Goal: Task Accomplishment & Management: Use online tool/utility

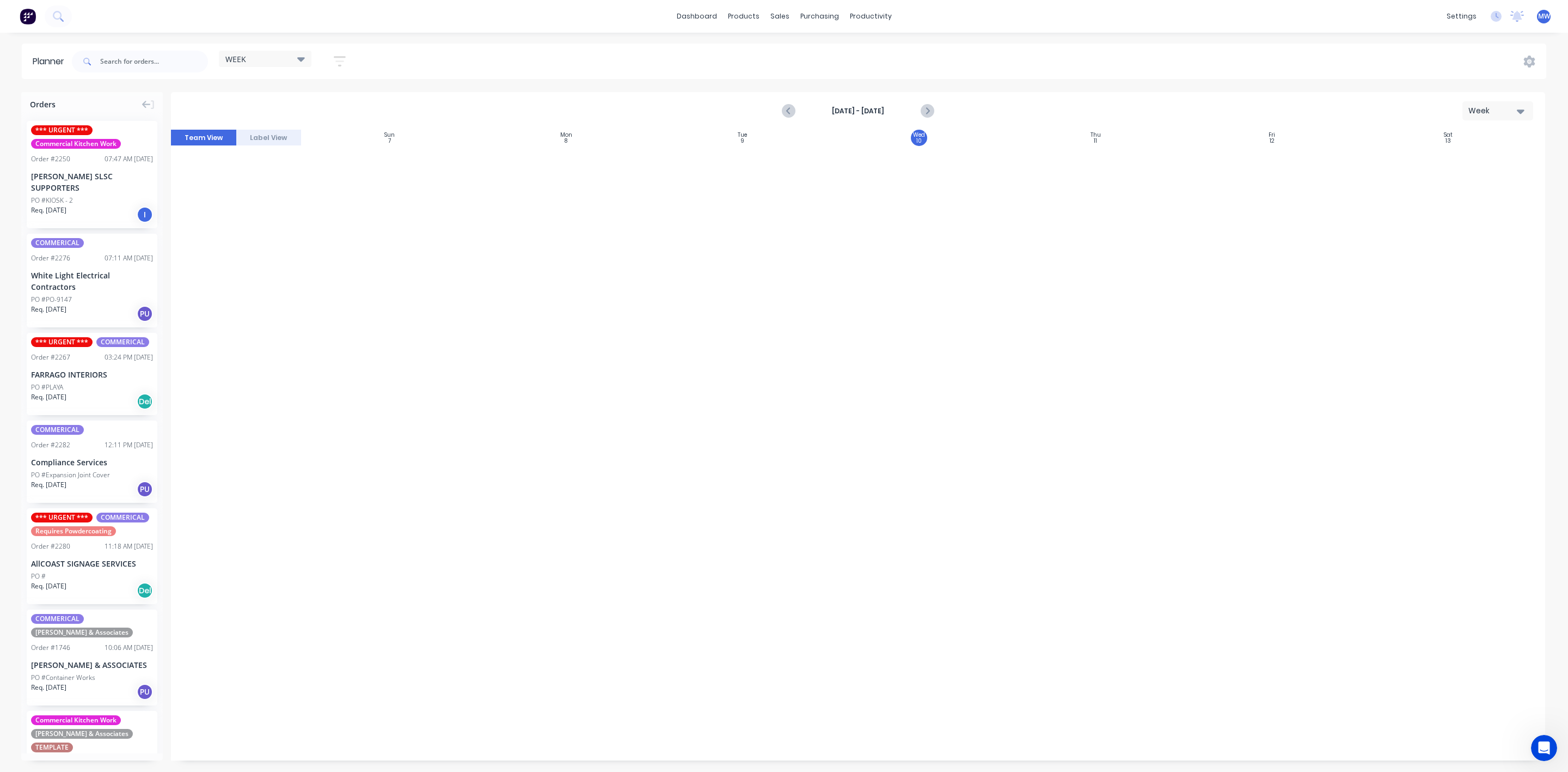
scroll to position [1674, 0]
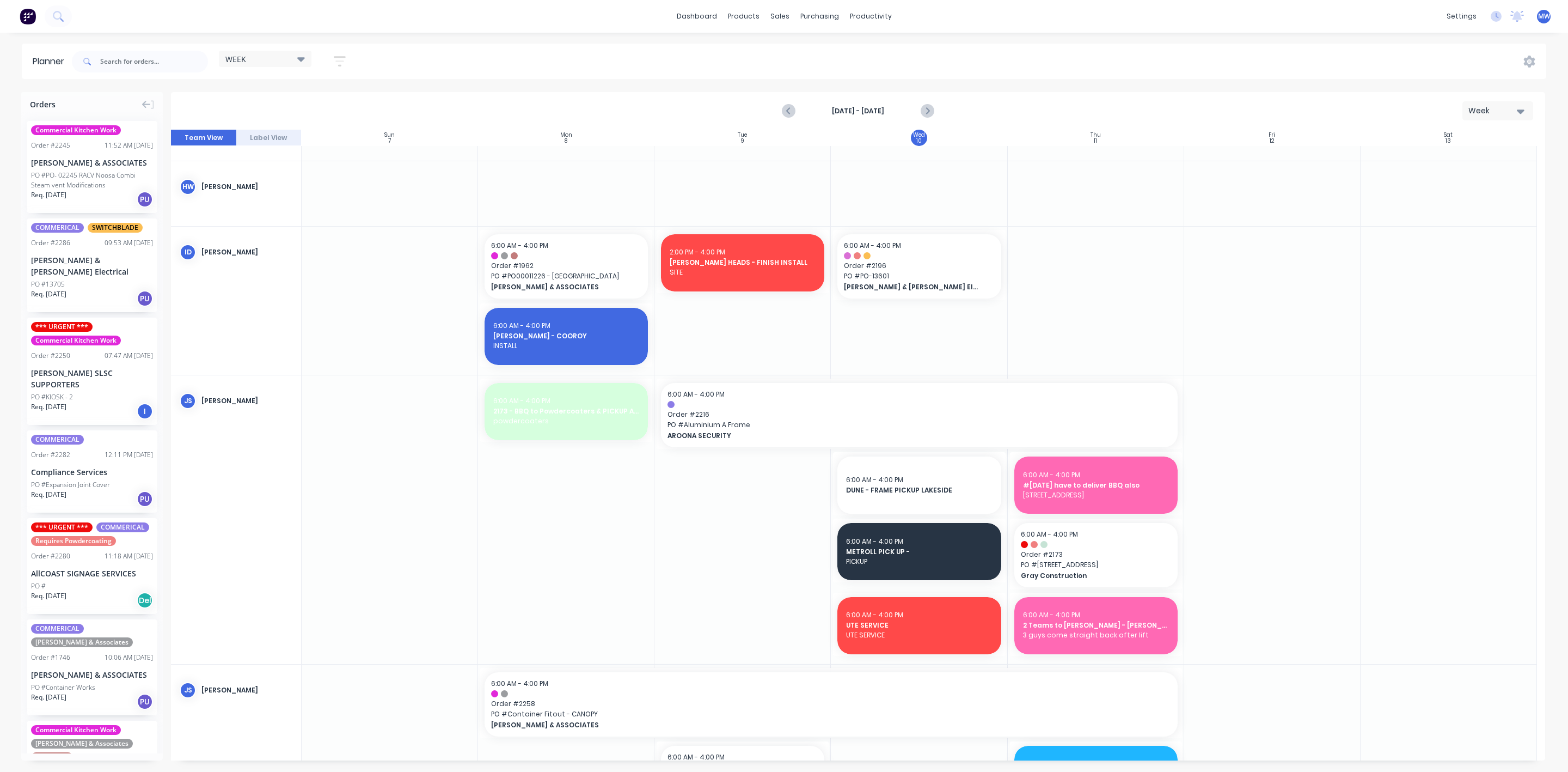
scroll to position [408, 0]
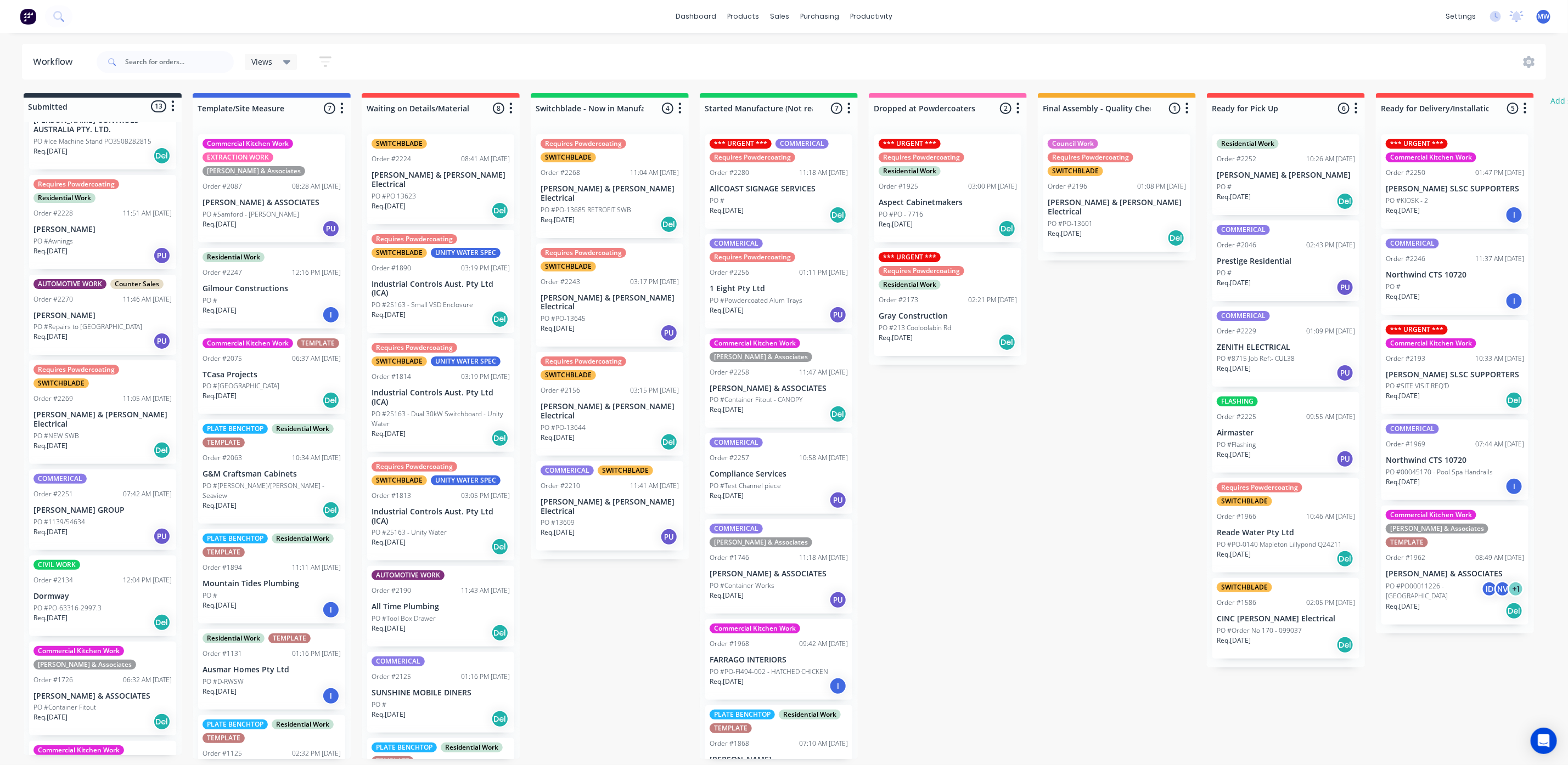
scroll to position [329, 0]
click at [99, 516] on div "PO #1139/54634" at bounding box center [102, 521] width 138 height 10
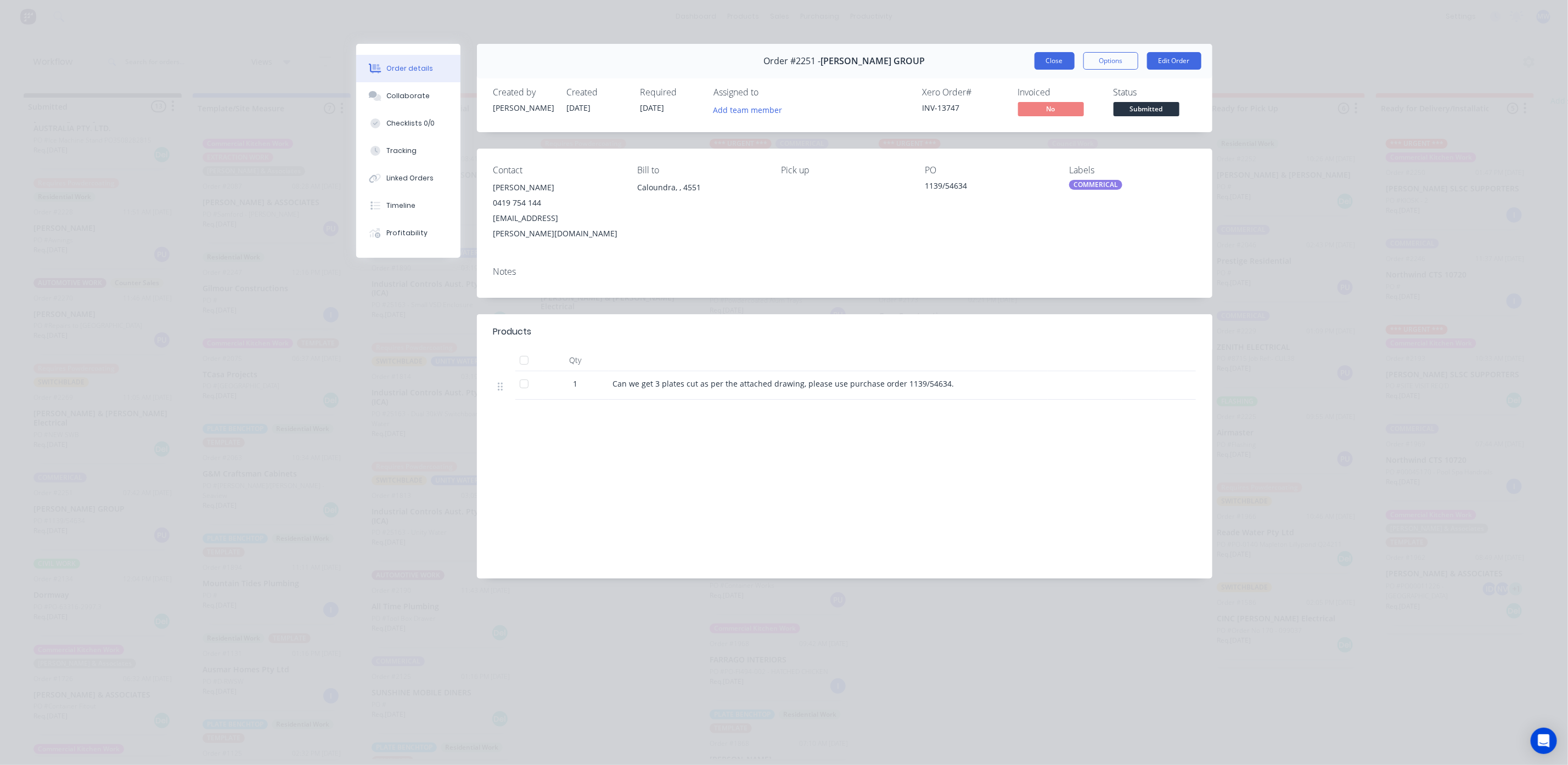
click at [1046, 59] on button "Close" at bounding box center [1054, 61] width 40 height 18
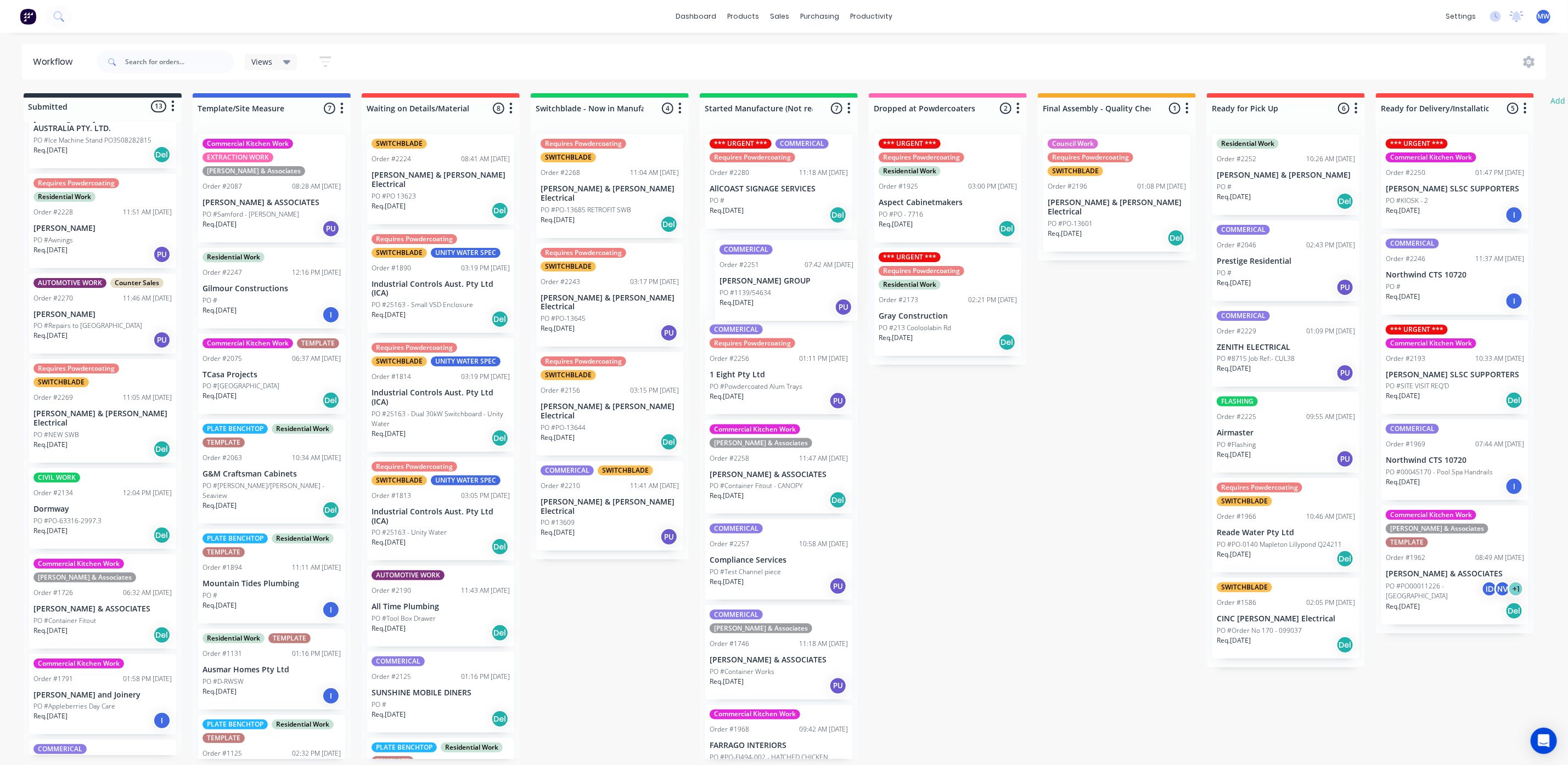
drag, startPoint x: 96, startPoint y: 484, endPoint x: 783, endPoint y: 276, distance: 717.8
click at [783, 276] on div "Submitted 13 Status colour #273444 hex #273444 Save Cancel Summaries Total orde…" at bounding box center [906, 426] width 1830 height 666
click at [928, 458] on div "Submitted 12 Status colour #273444 hex #273444 Save Cancel Summaries Total orde…" at bounding box center [906, 426] width 1830 height 666
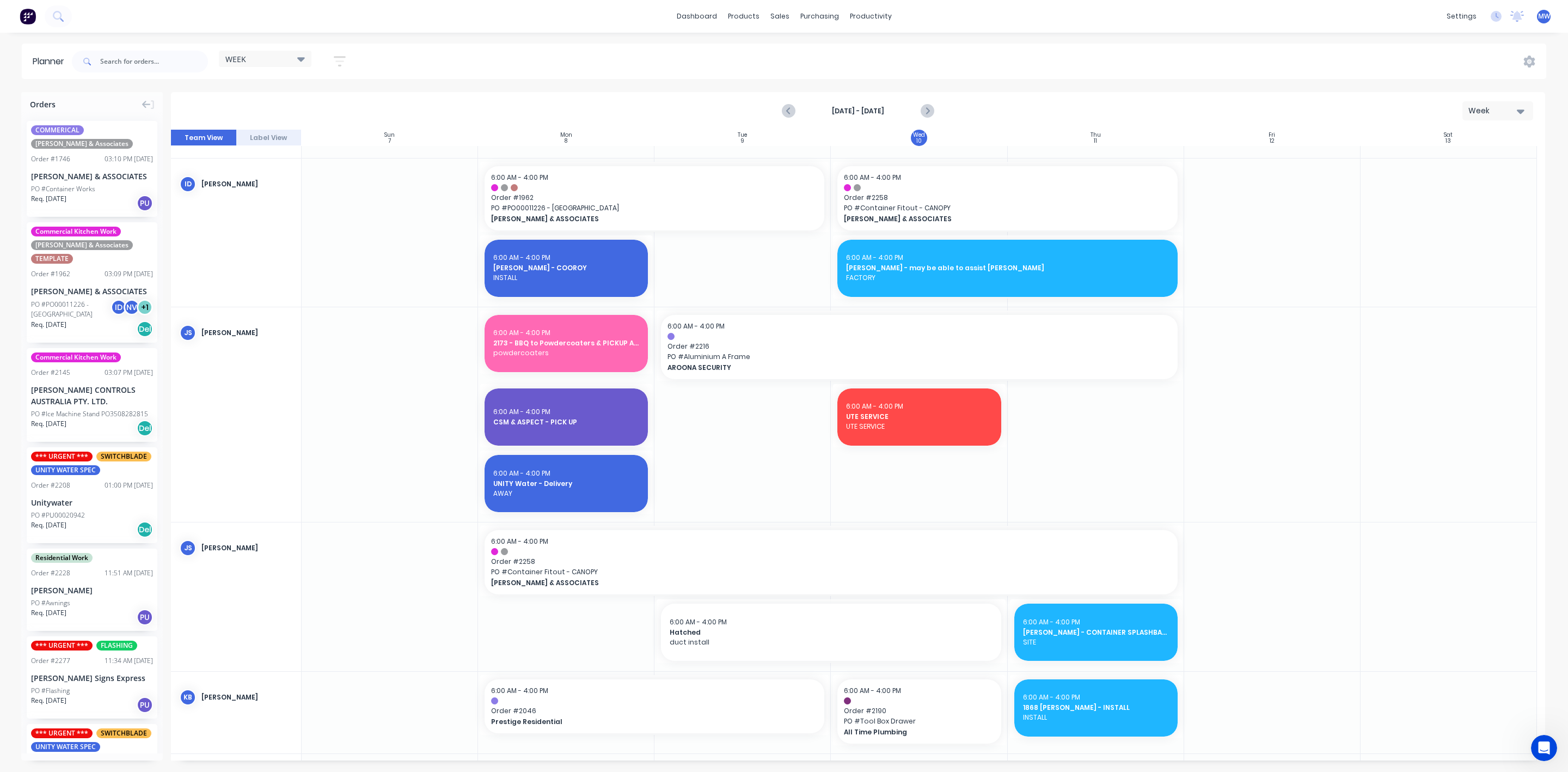
scroll to position [245, 0]
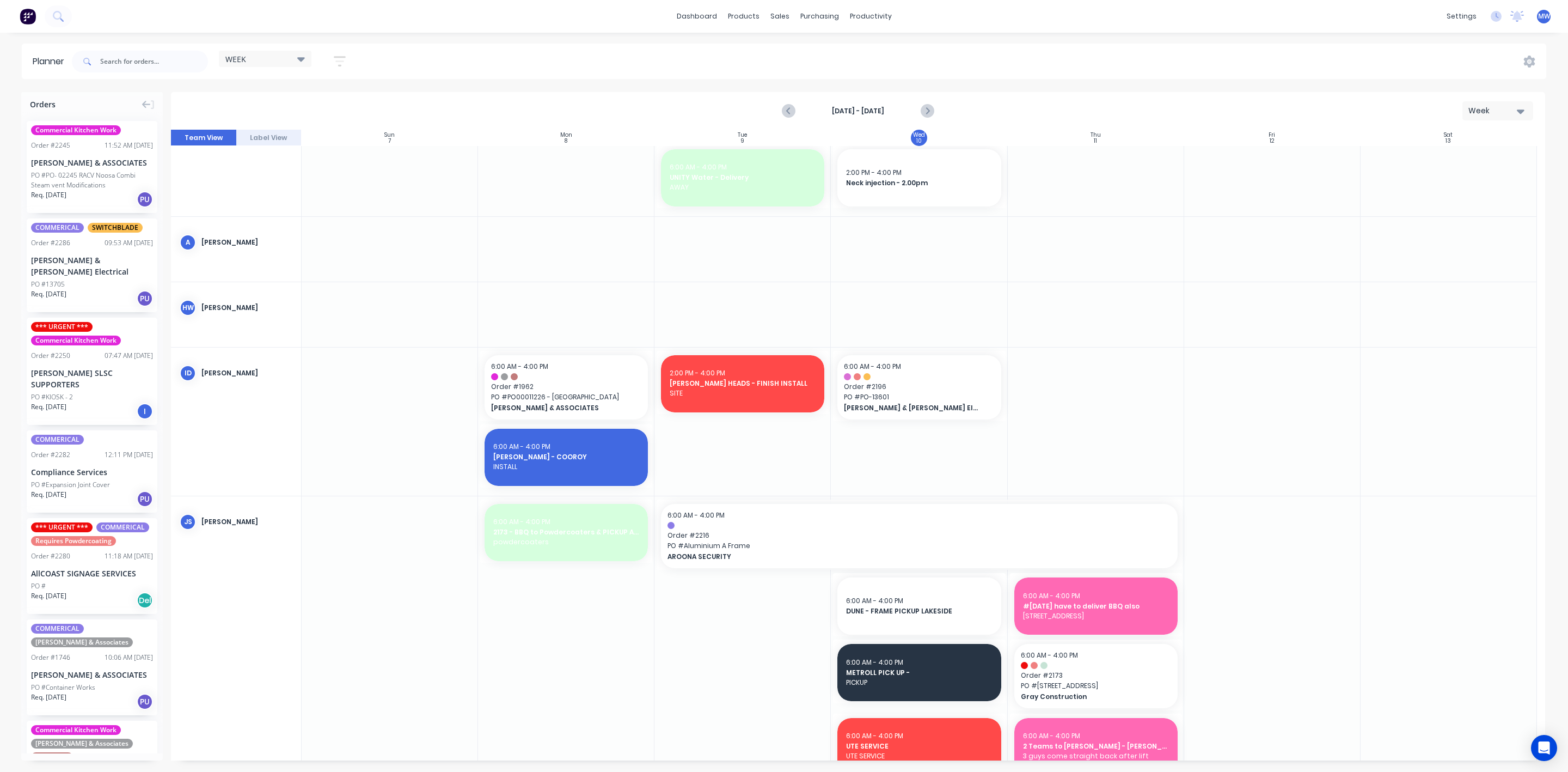
scroll to position [245, 0]
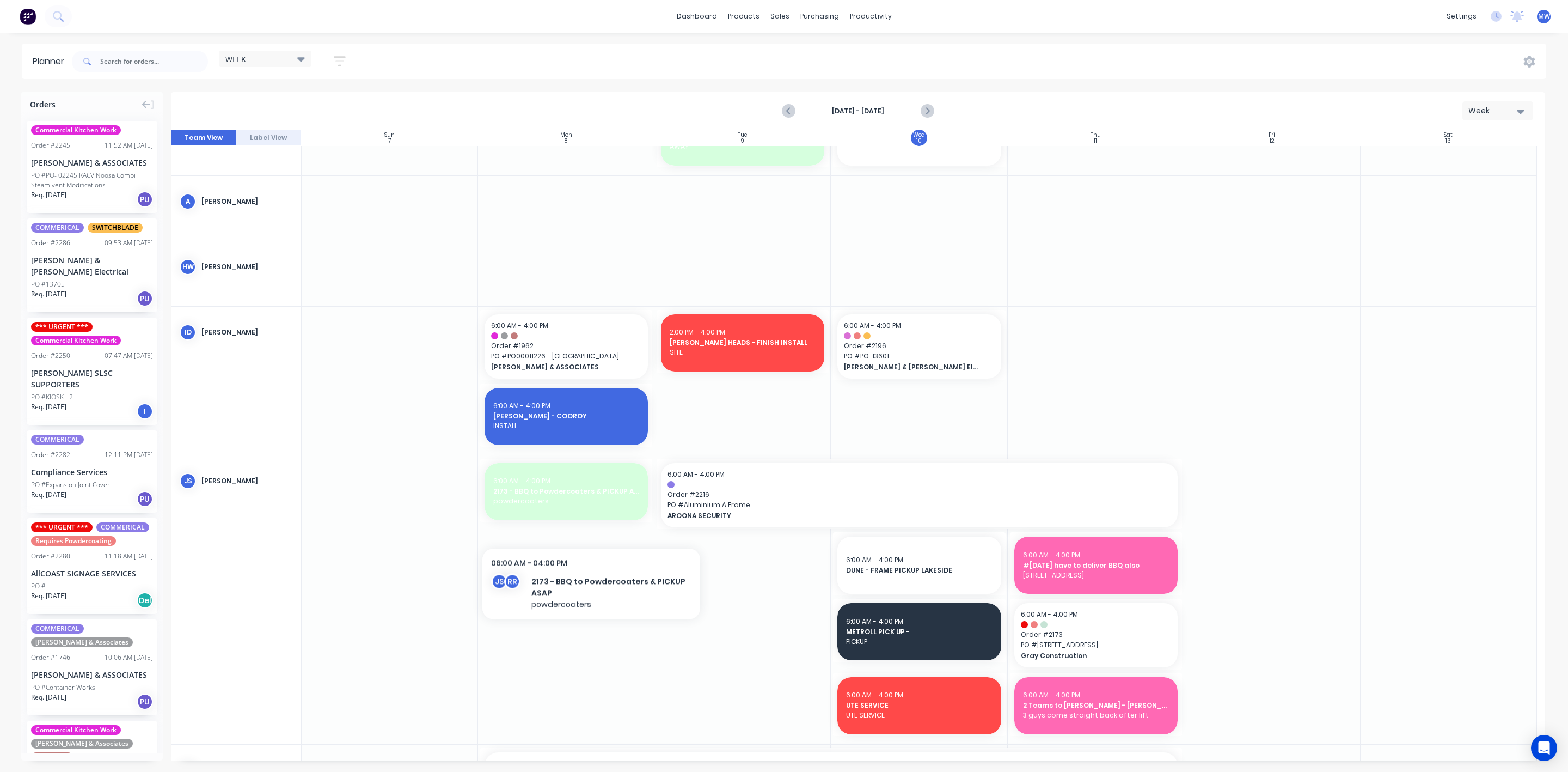
click at [594, 524] on div at bounding box center [566, 599] width 177 height 289
click at [592, 511] on div "6:00 AM - 4:00 PM 2173 - BBQ to Powdercoaters & PICKUP ASAP powdercoaters" at bounding box center [566, 491] width 163 height 57
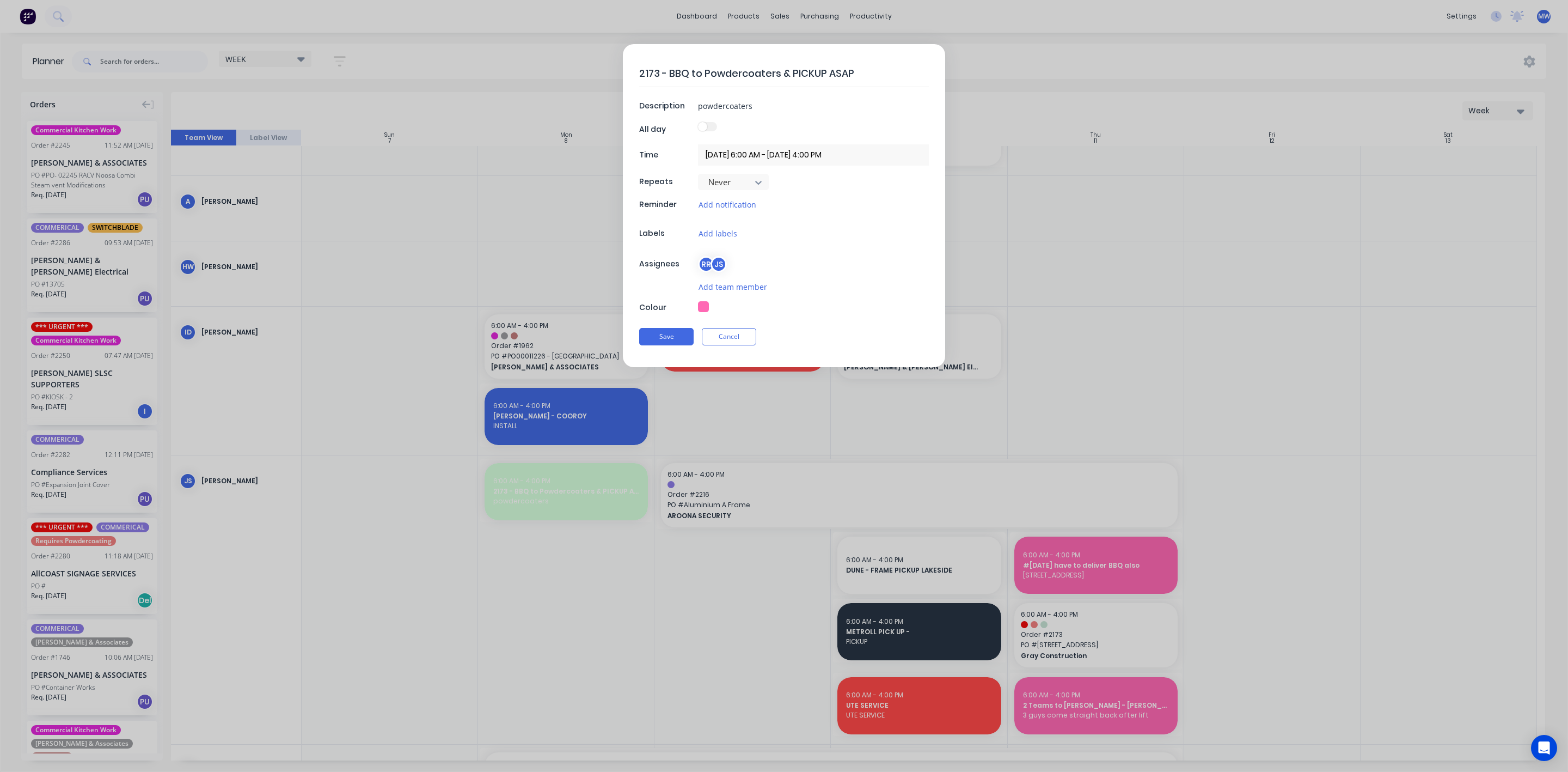
type textarea "x"
click at [742, 341] on button "Cancel" at bounding box center [729, 337] width 55 height 18
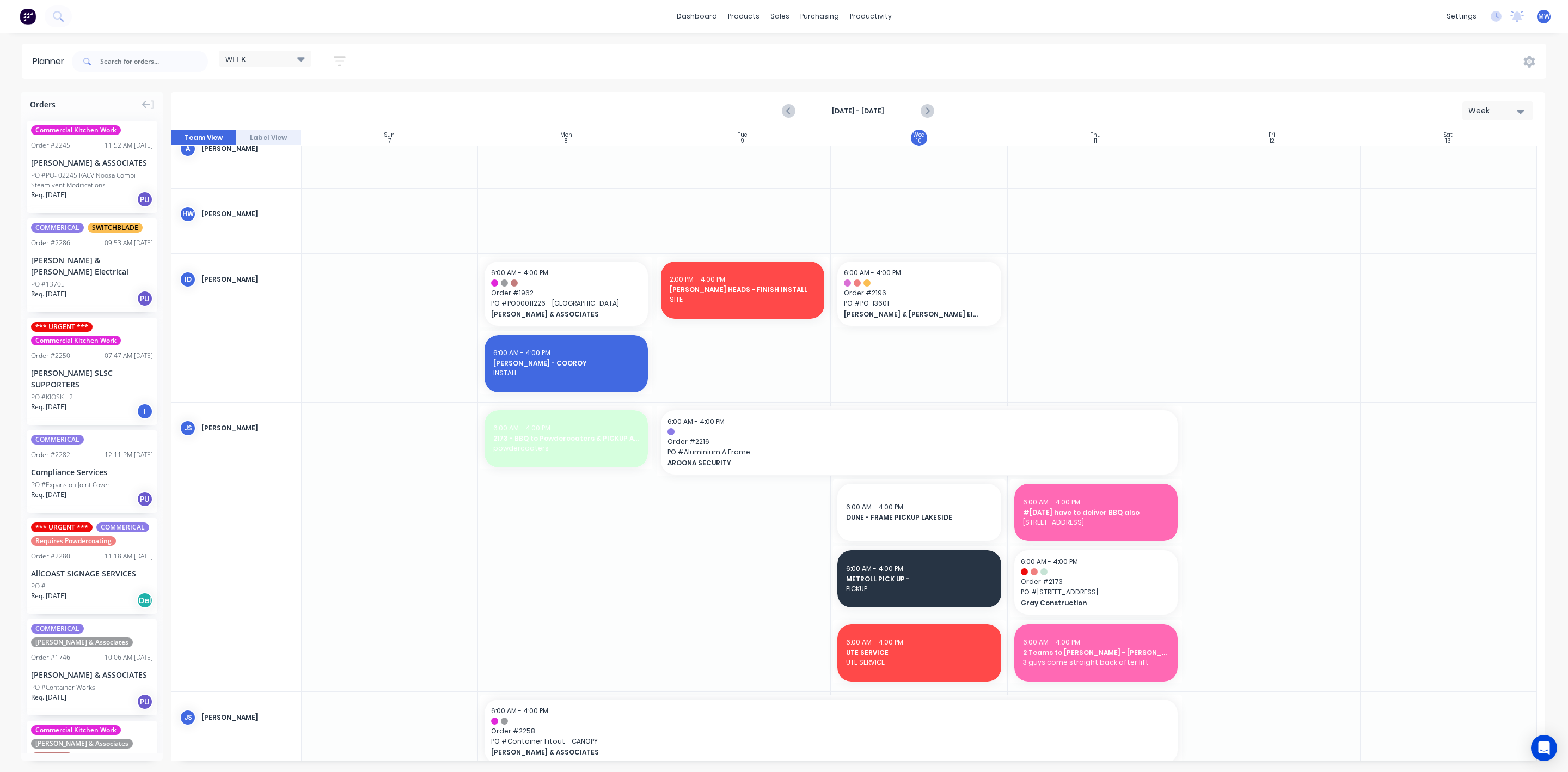
scroll to position [327, 0]
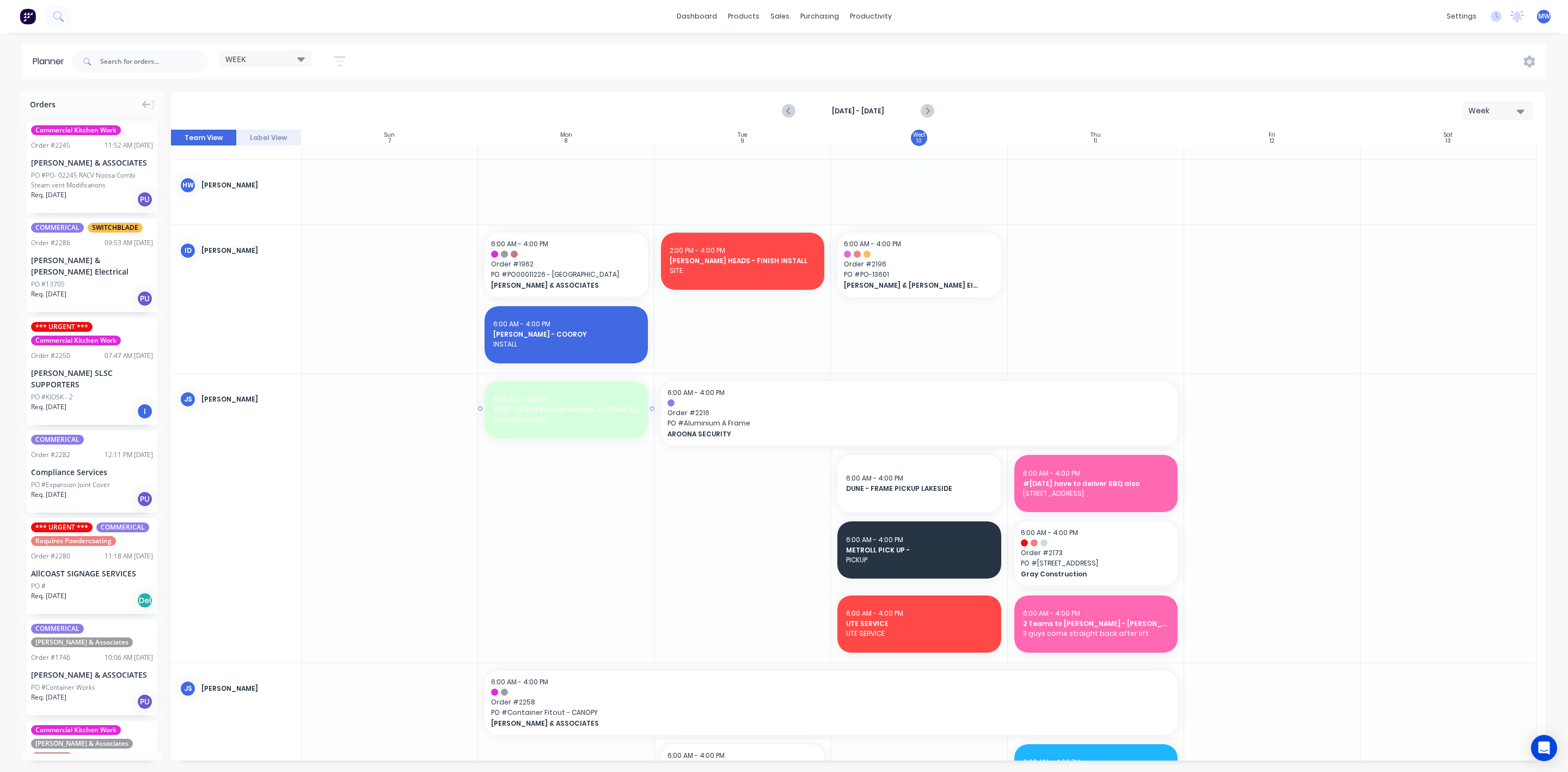
click at [623, 438] on div at bounding box center [566, 408] width 172 height 63
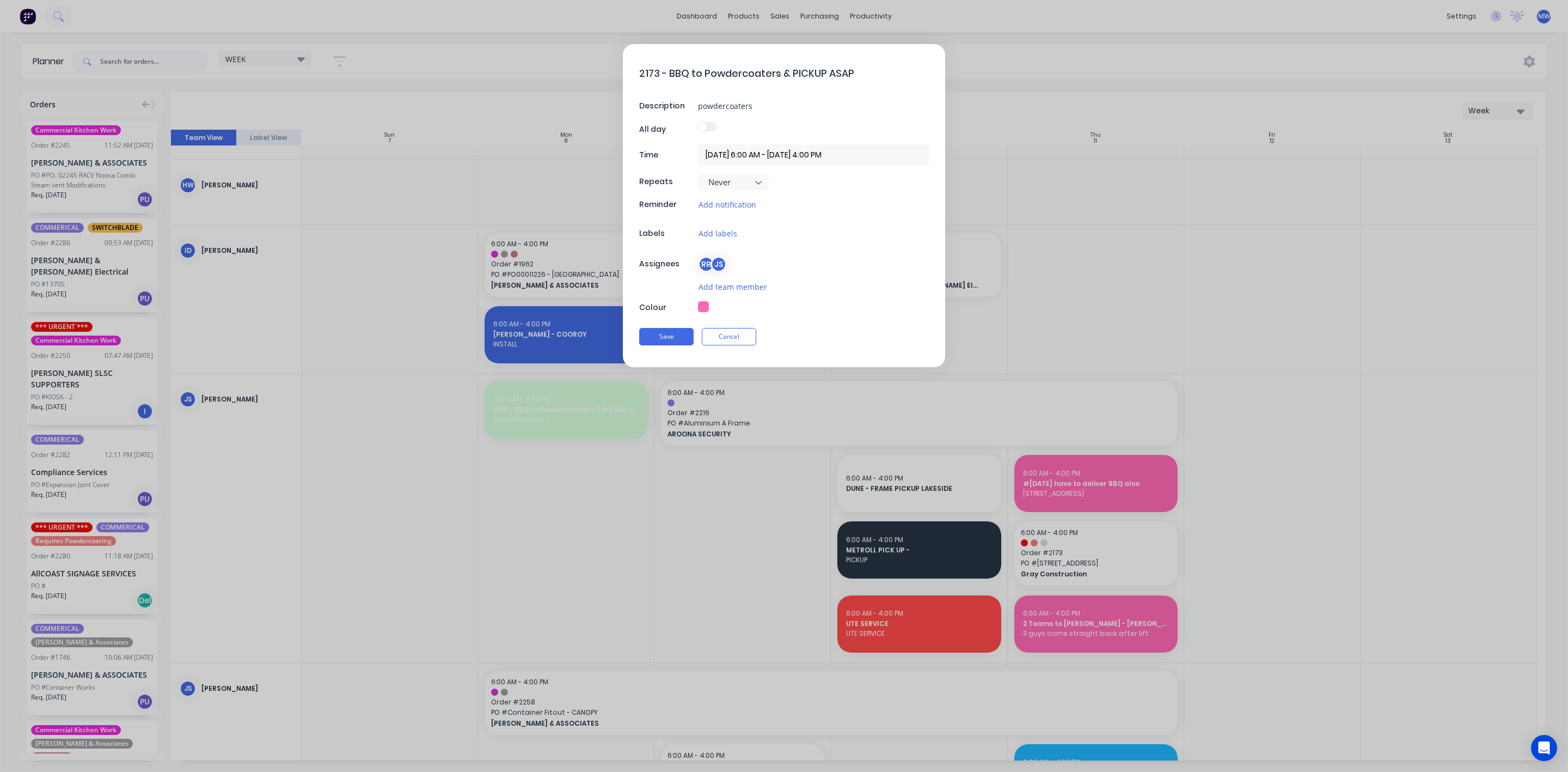
click at [704, 311] on button "button" at bounding box center [703, 306] width 11 height 11
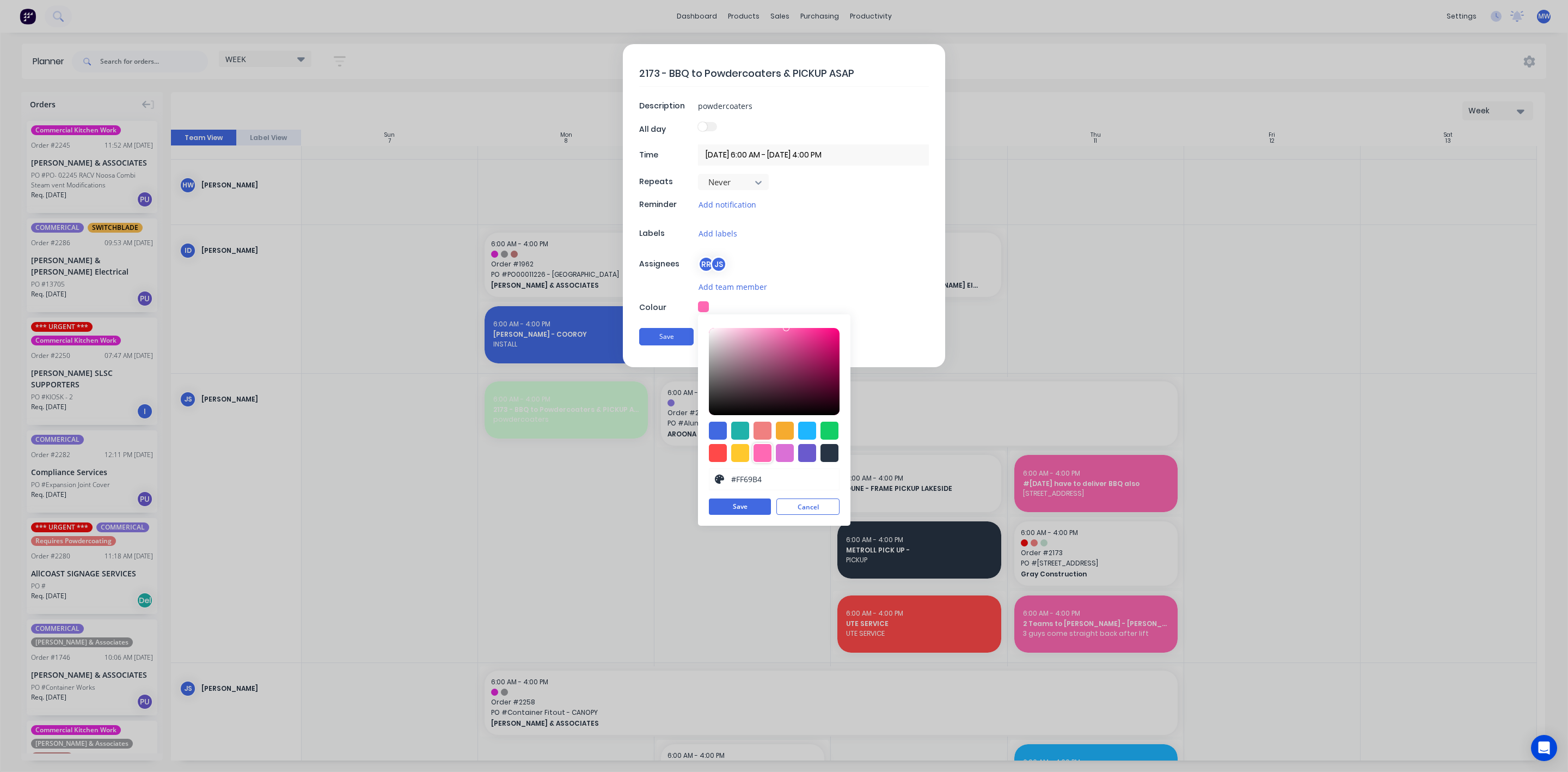
click at [761, 450] on div at bounding box center [762, 453] width 18 height 18
click at [738, 513] on button "Save" at bounding box center [740, 506] width 62 height 16
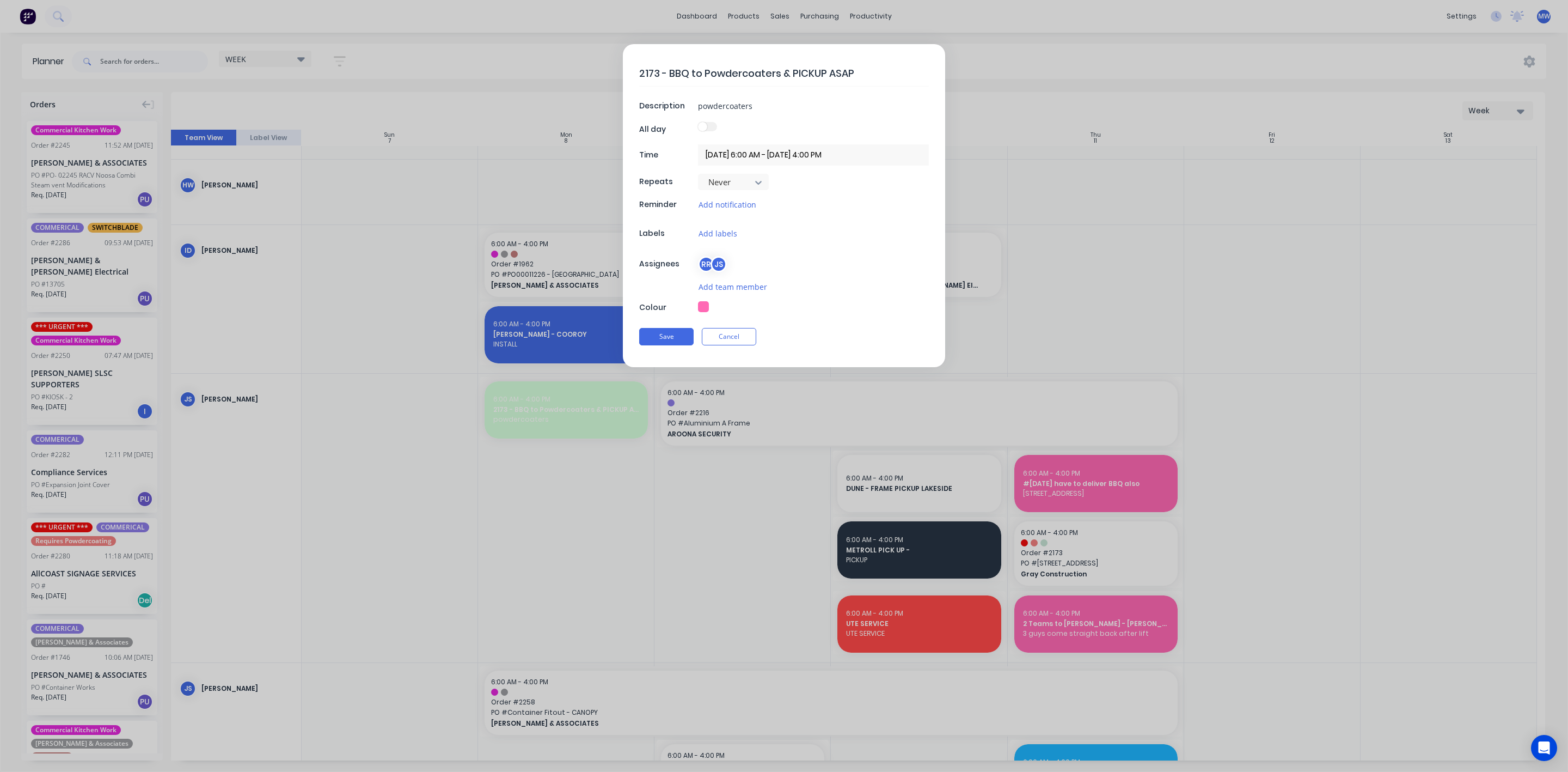
click at [650, 328] on div "Save Cancel" at bounding box center [784, 336] width 289 height 28
click at [652, 339] on button "Save" at bounding box center [667, 337] width 55 height 18
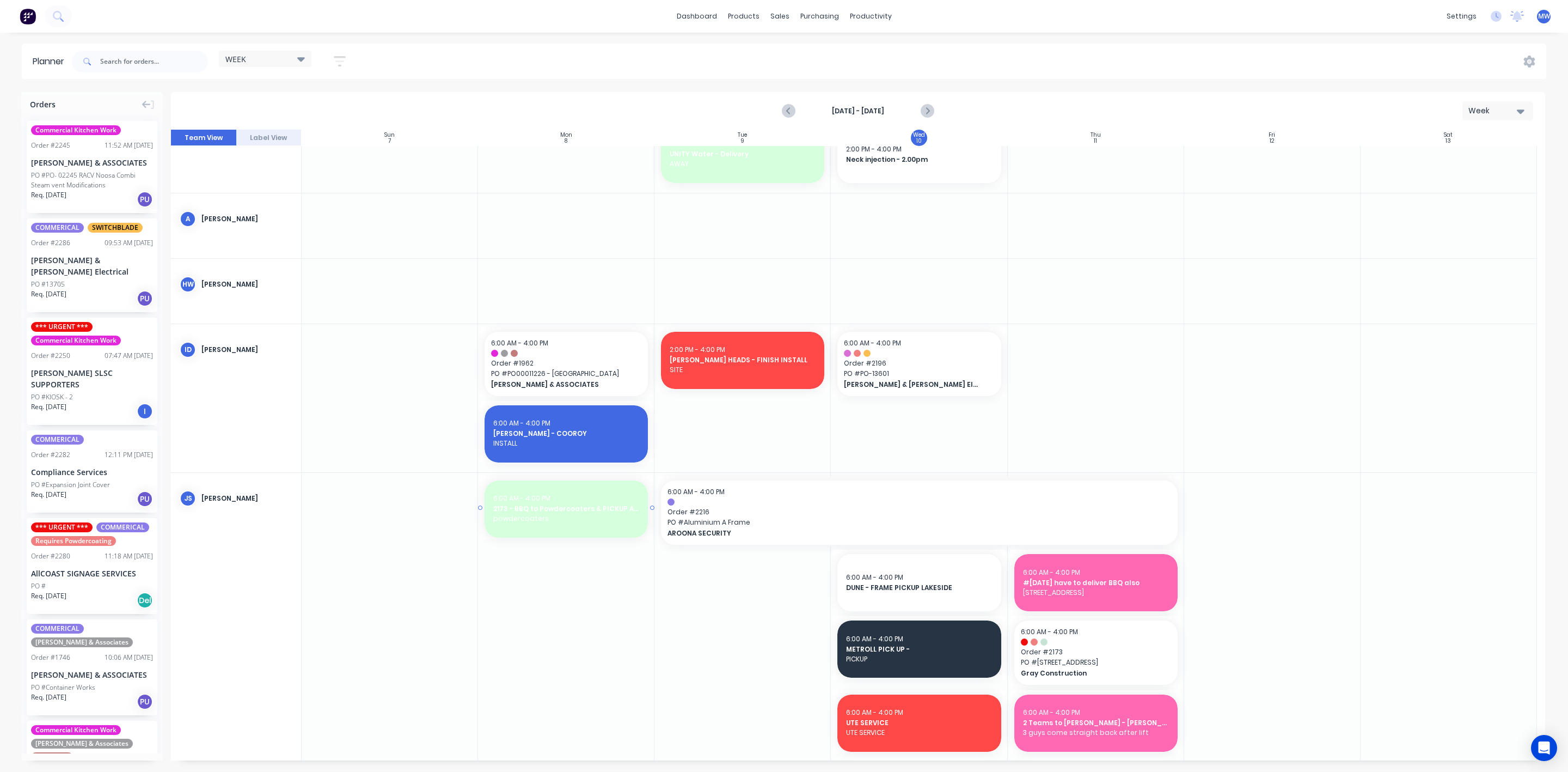
scroll to position [245, 0]
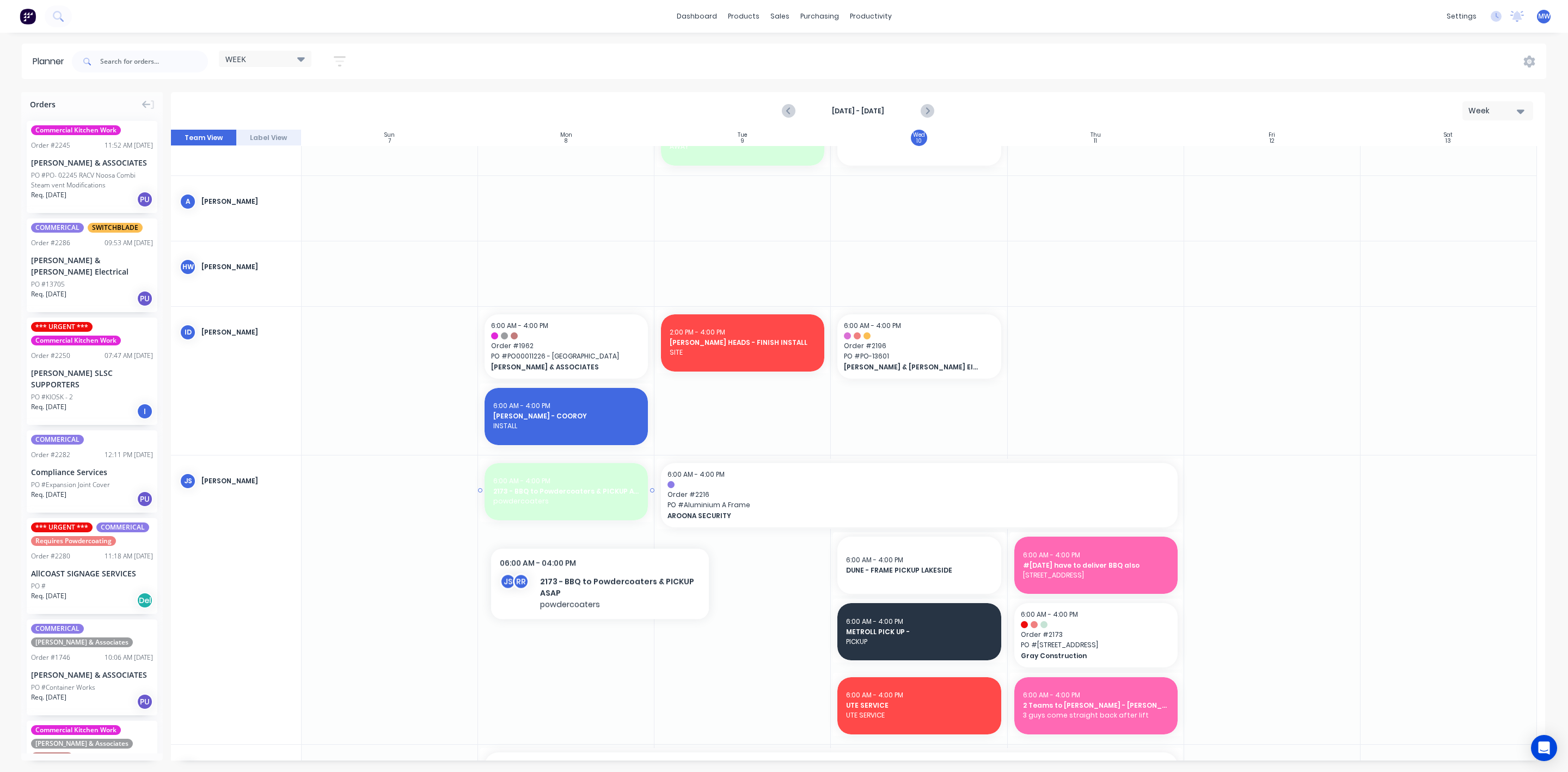
click at [618, 517] on div "6:00 AM - 4:00 PM 2173 - BBQ to Powdercoaters & PICKUP ASAP powdercoaters" at bounding box center [566, 491] width 163 height 57
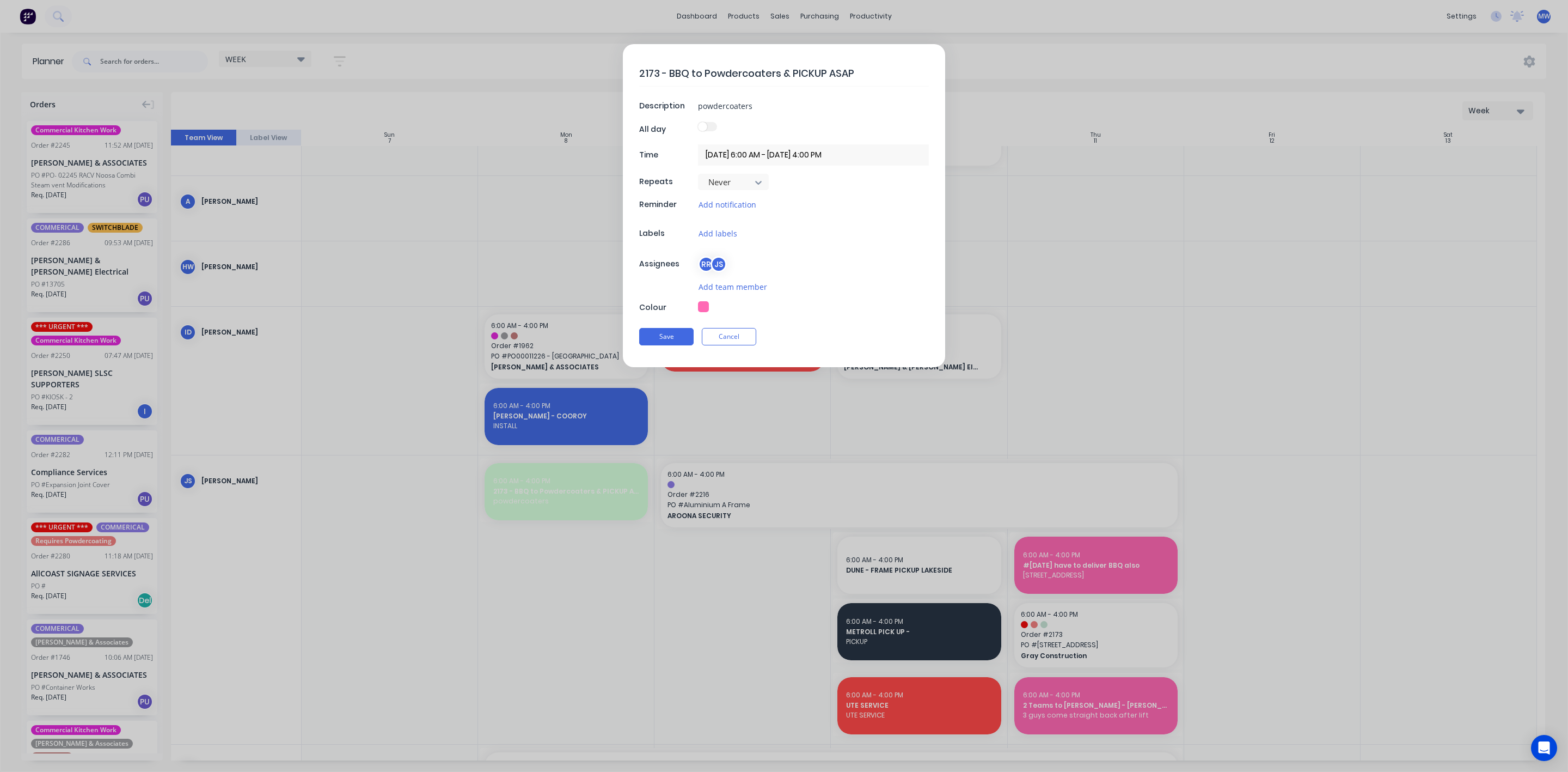
click at [704, 309] on button "button" at bounding box center [703, 306] width 11 height 11
type textarea "x"
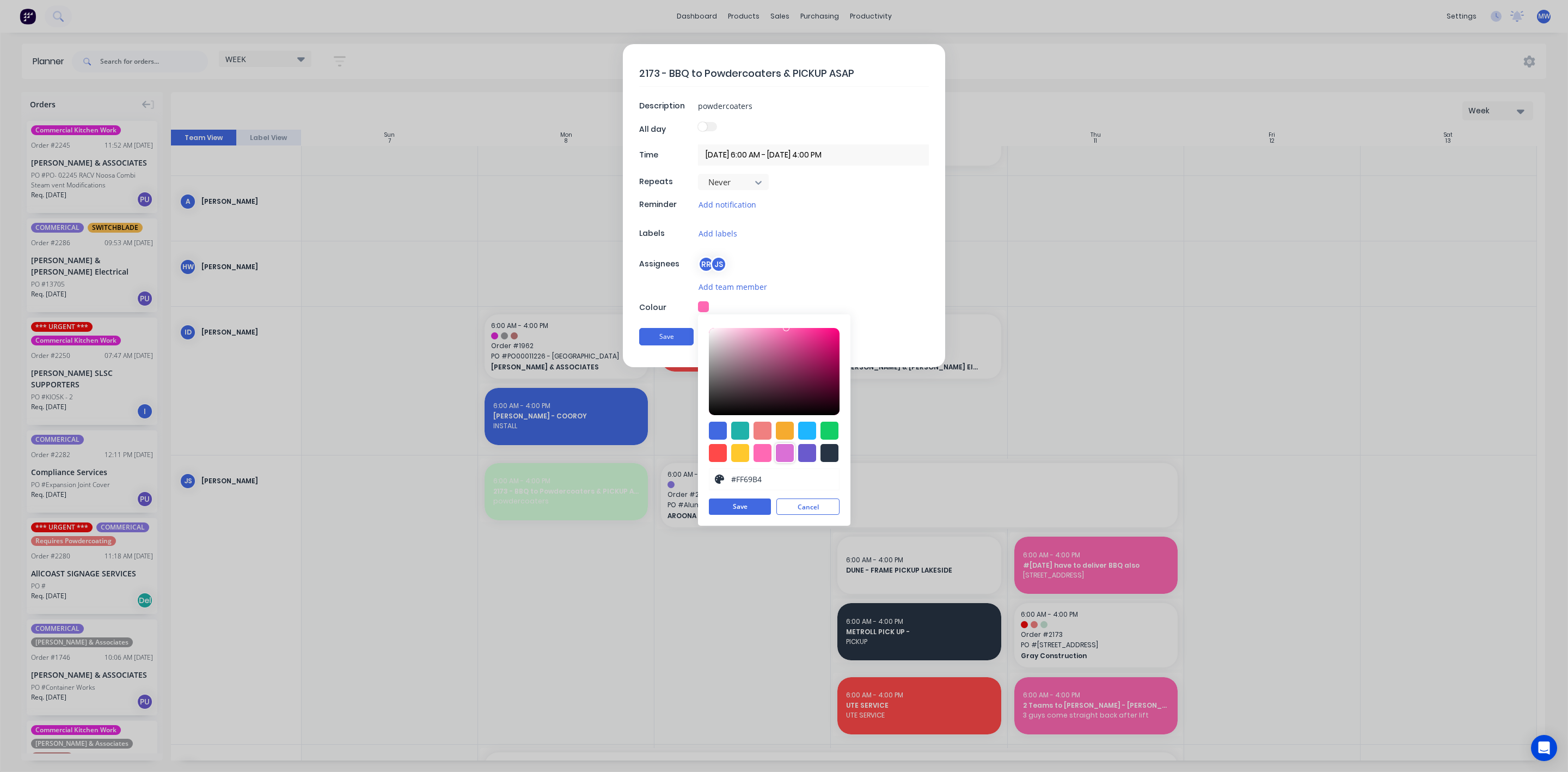
click at [789, 457] on div at bounding box center [785, 453] width 18 height 18
type input "#DA70D6"
click at [753, 509] on button "Save" at bounding box center [740, 506] width 62 height 16
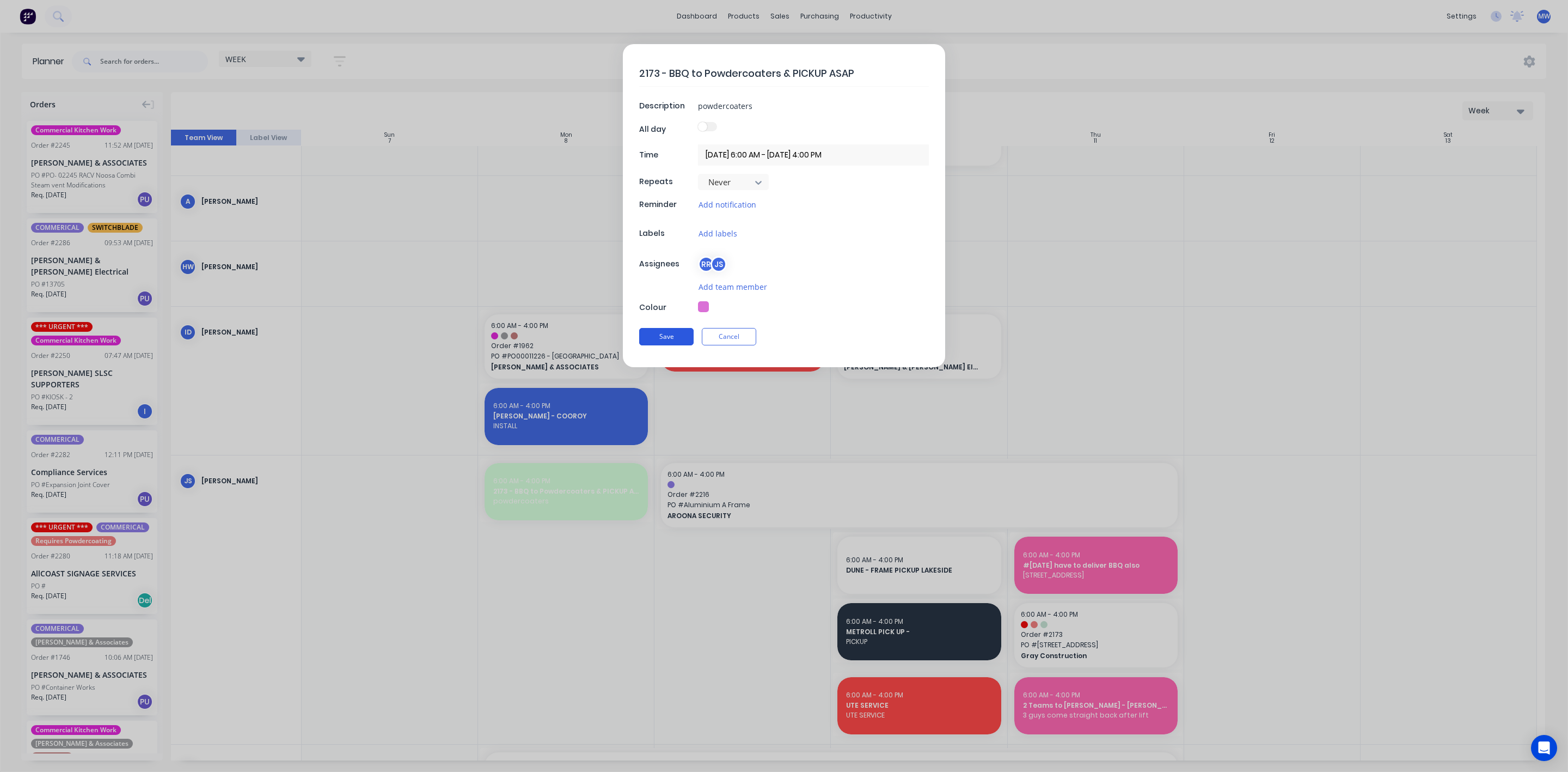
click at [684, 340] on button "Save" at bounding box center [667, 337] width 55 height 18
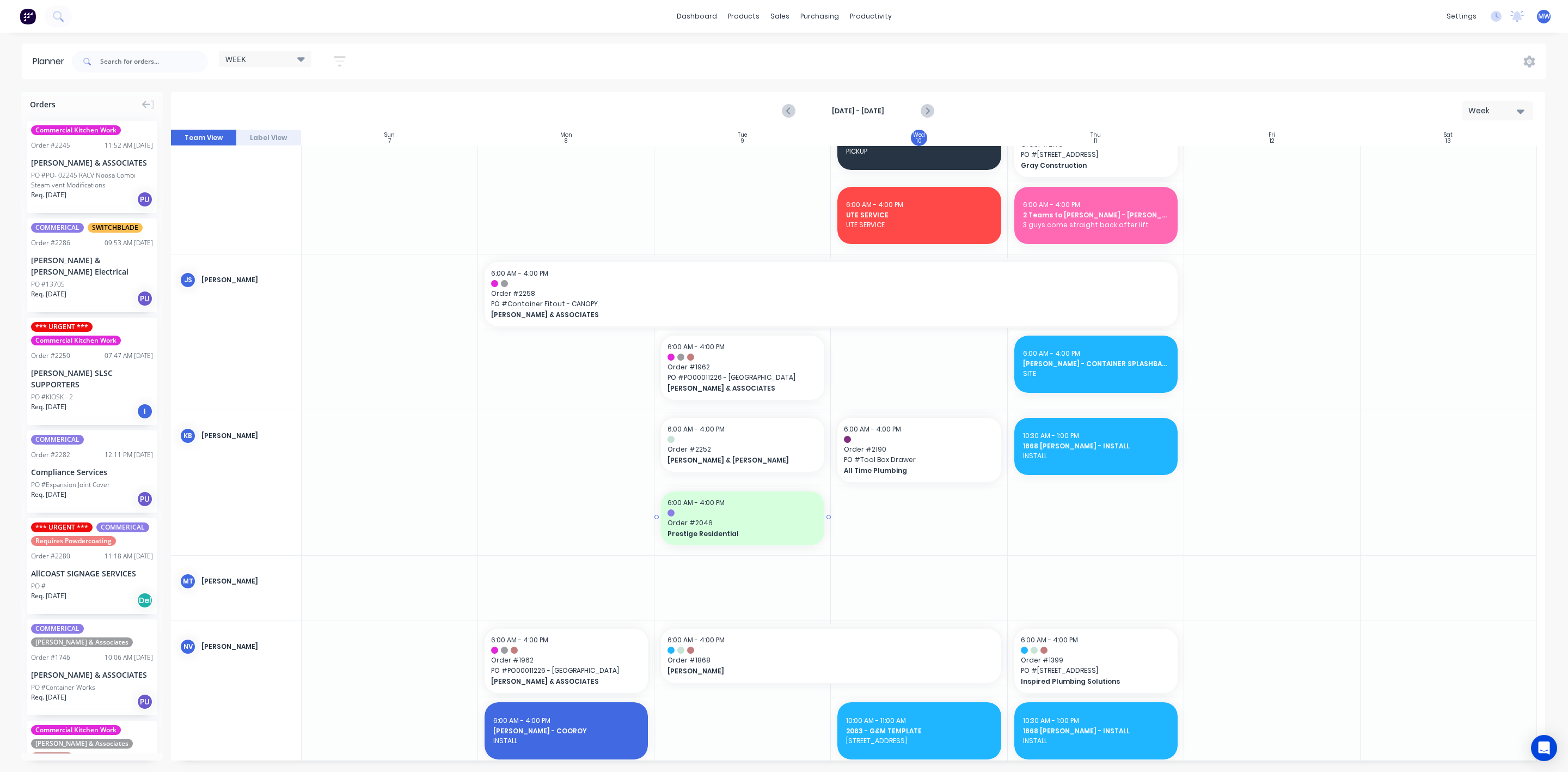
scroll to position [1144, 0]
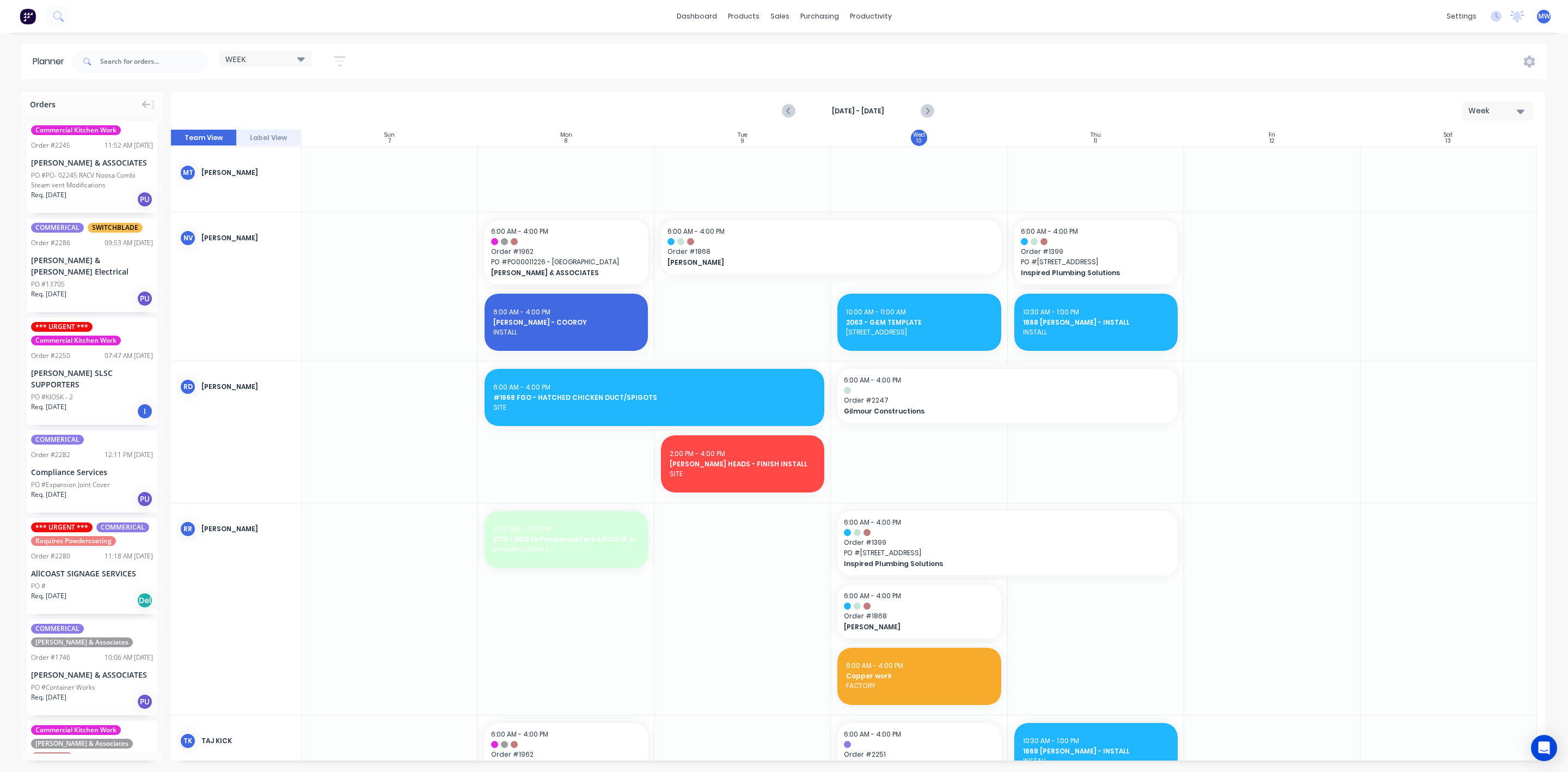
click at [1066, 471] on div at bounding box center [1096, 431] width 177 height 141
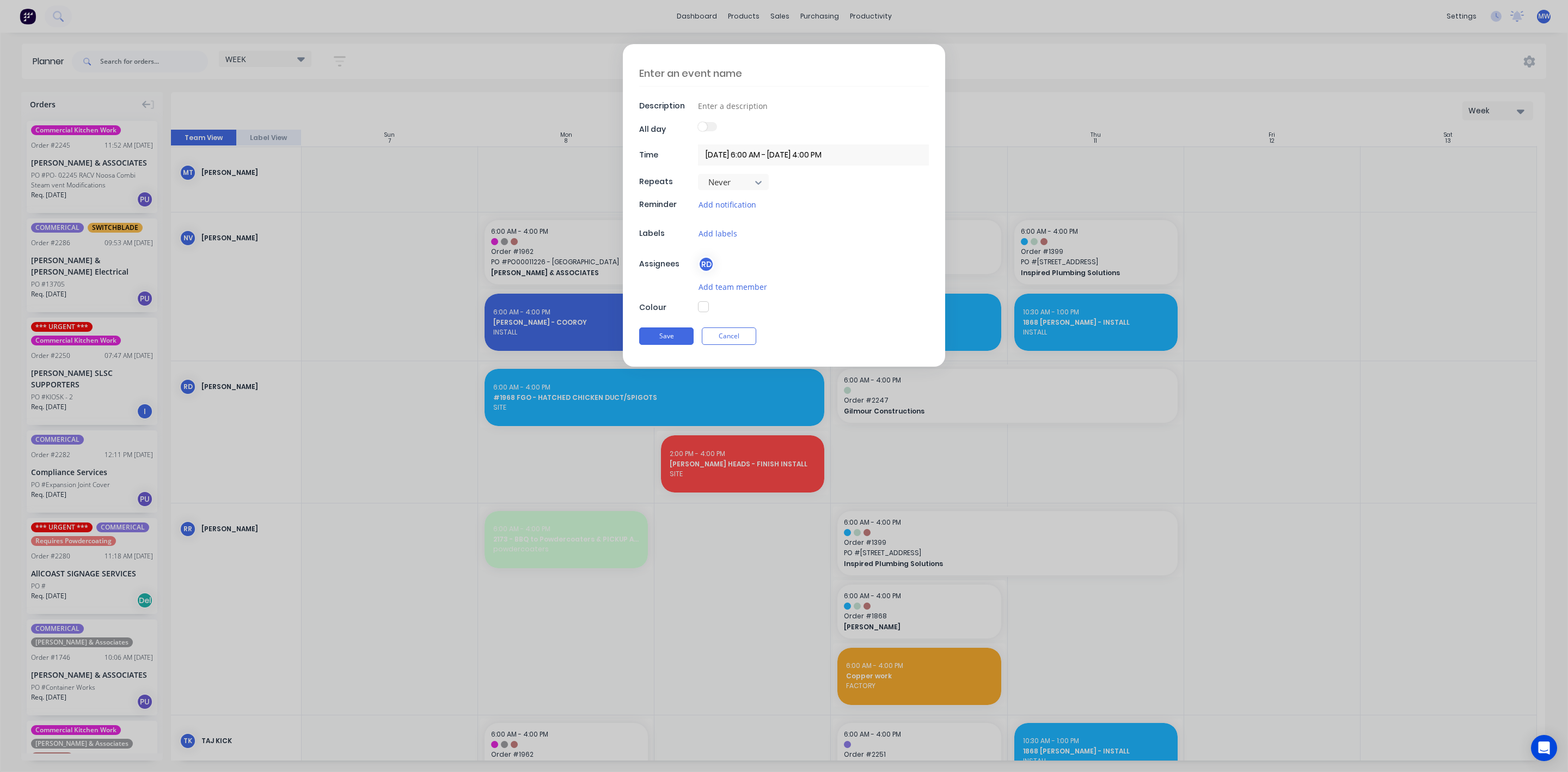
click at [675, 77] on textarea at bounding box center [784, 74] width 289 height 26
type textarea "x"
type textarea "S"
type textarea "x"
type textarea "SA"
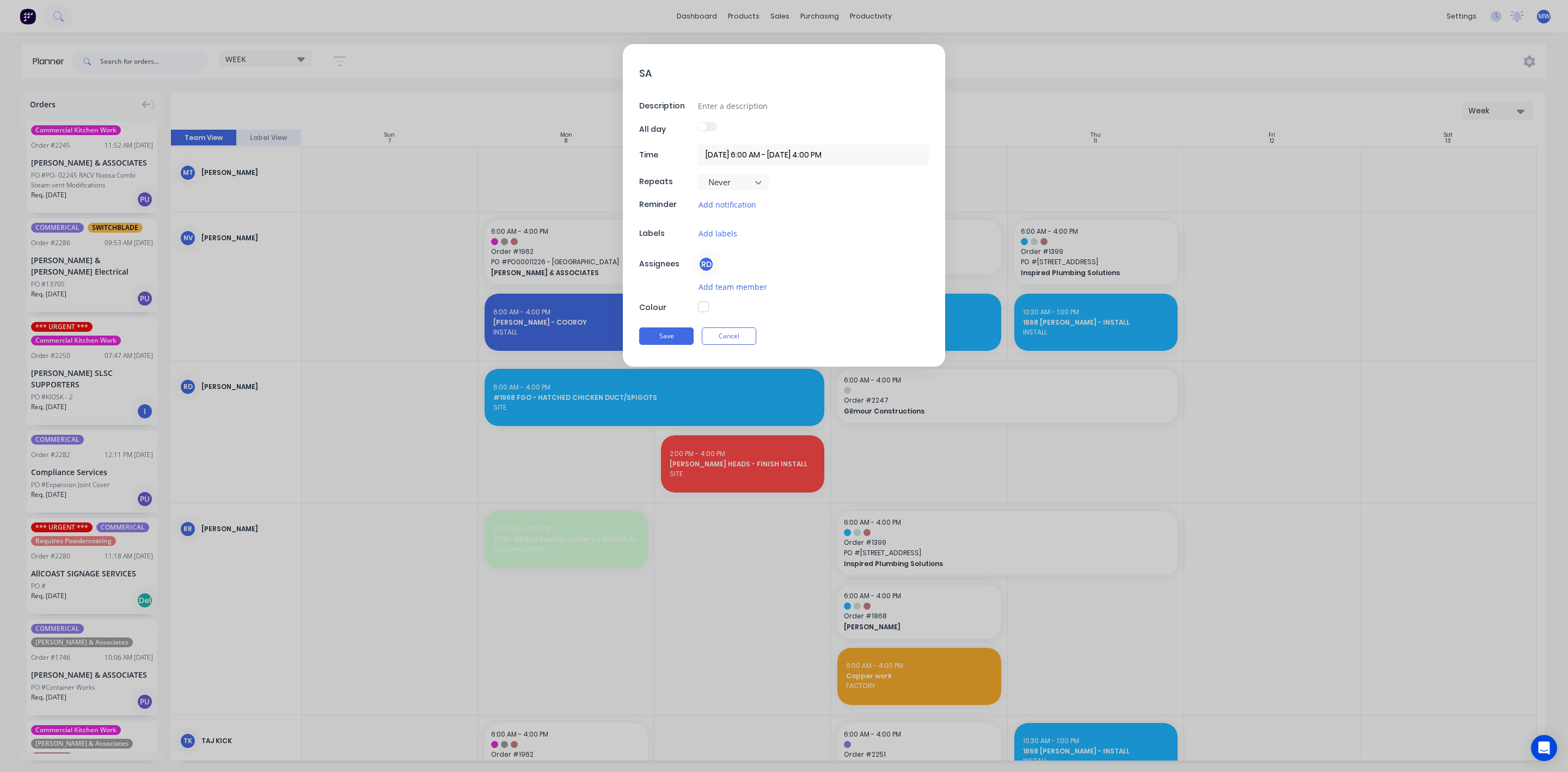
type textarea "x"
type textarea "SAI"
type textarea "x"
type textarea "SAIL"
type textarea "x"
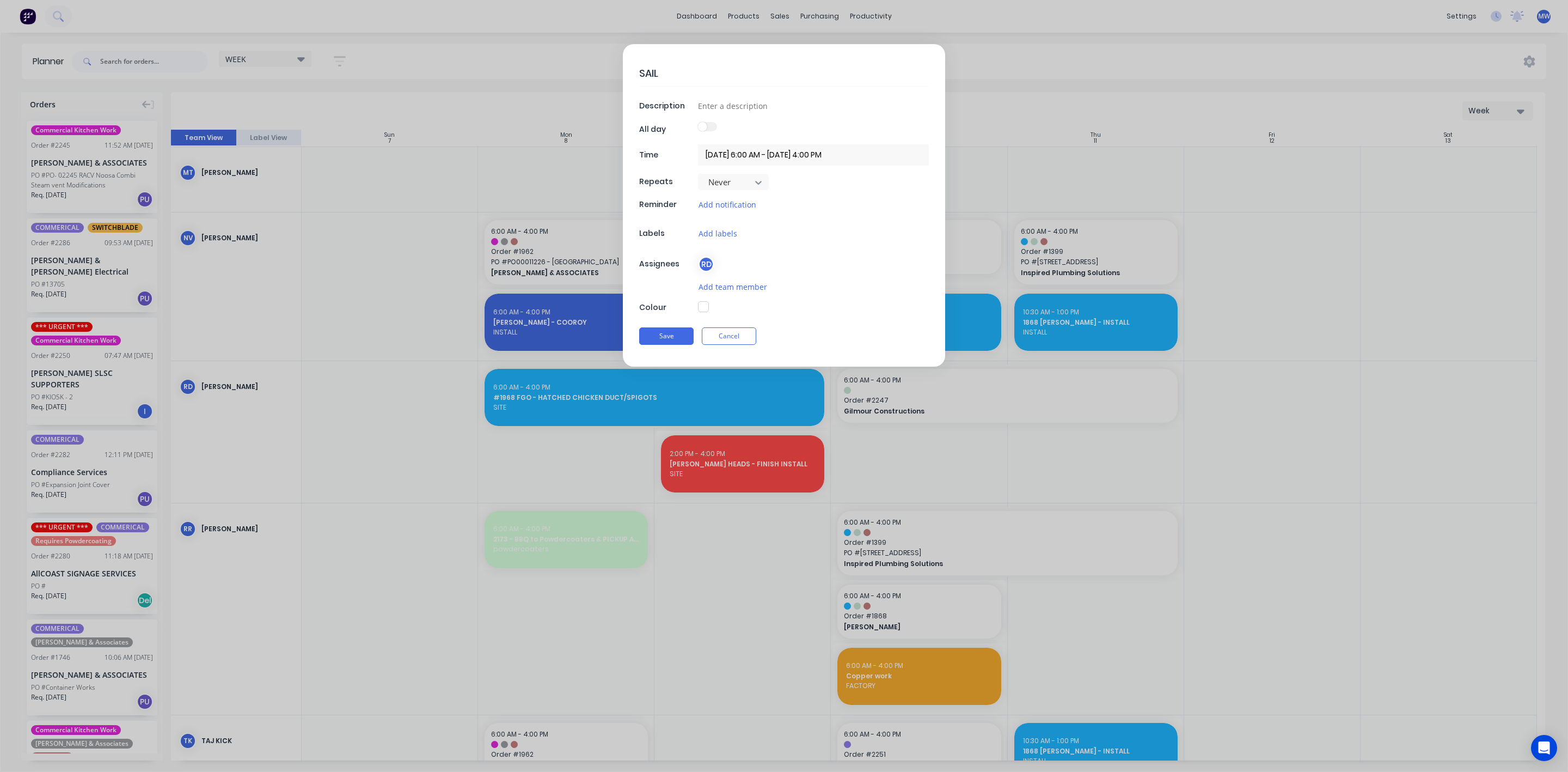
type textarea "SAILS"
type textarea "x"
type textarea "SAILS"
type textarea "x"
type textarea "SAILS -"
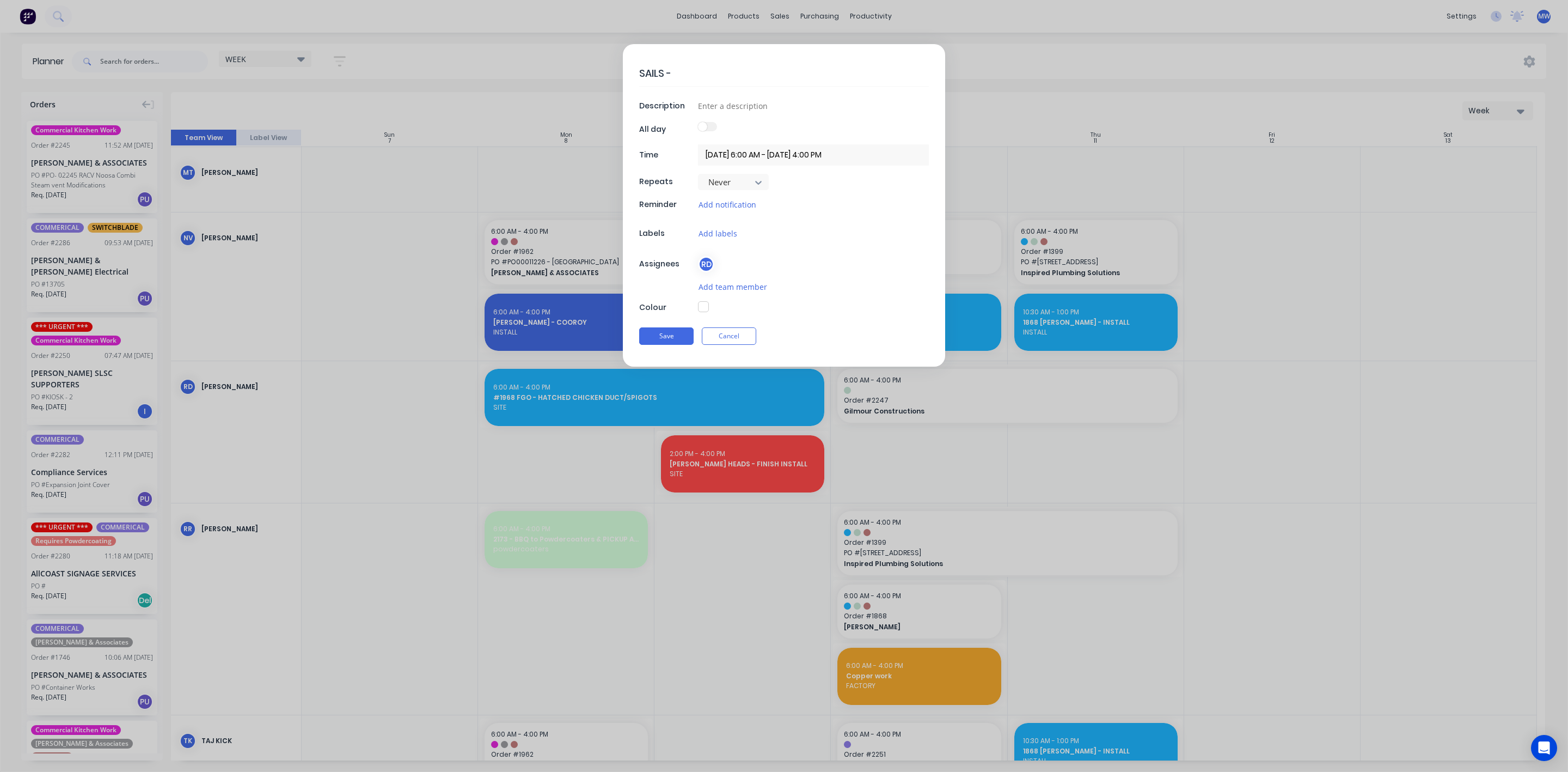
type textarea "x"
type textarea "SAILS -"
type textarea "x"
type textarea "SAILS - W"
type textarea "x"
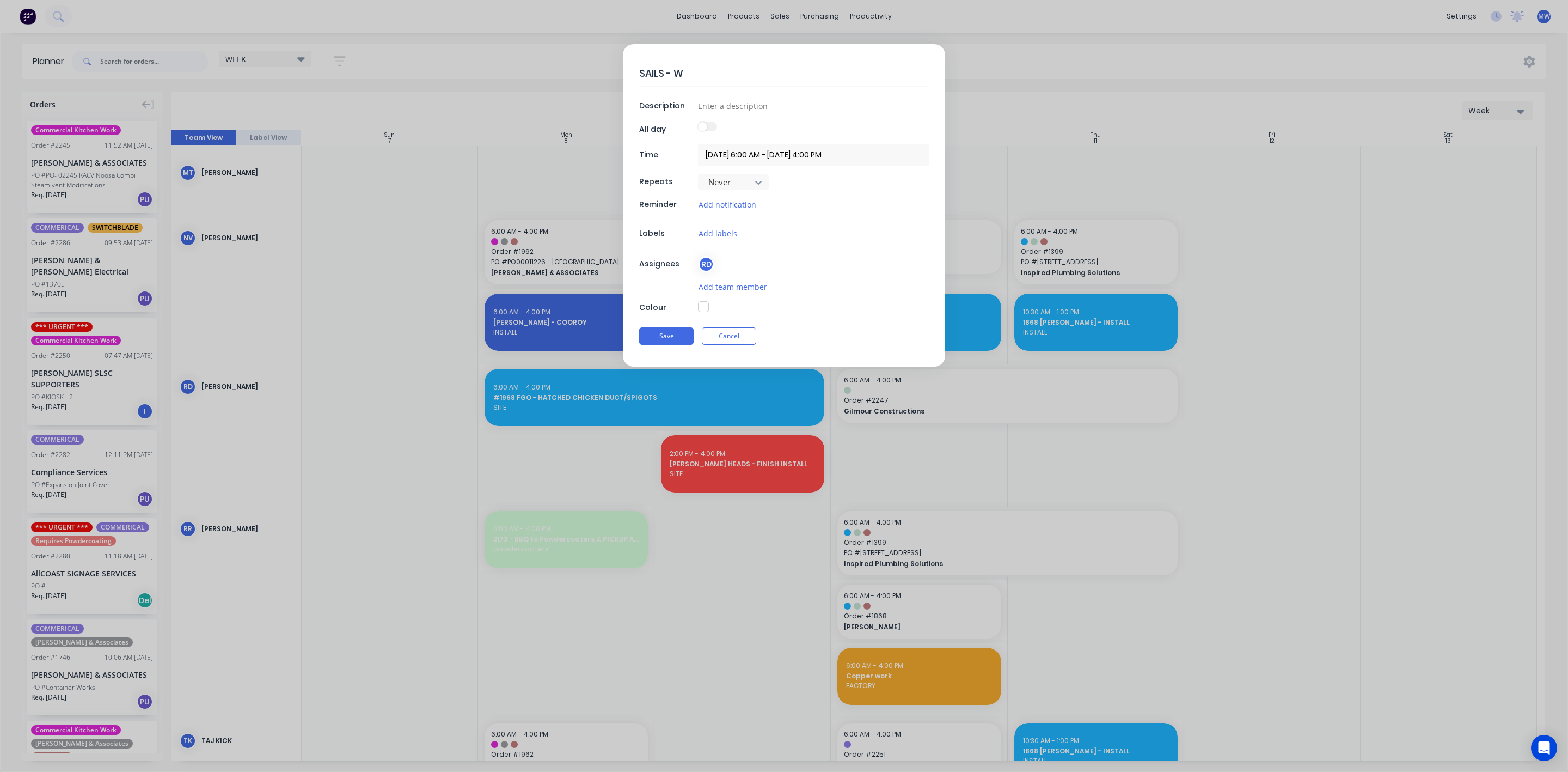
type textarea "SAILS - WI"
type textarea "x"
type textarea "SAILS - WIN"
type textarea "x"
type textarea "SAILS - WINE"
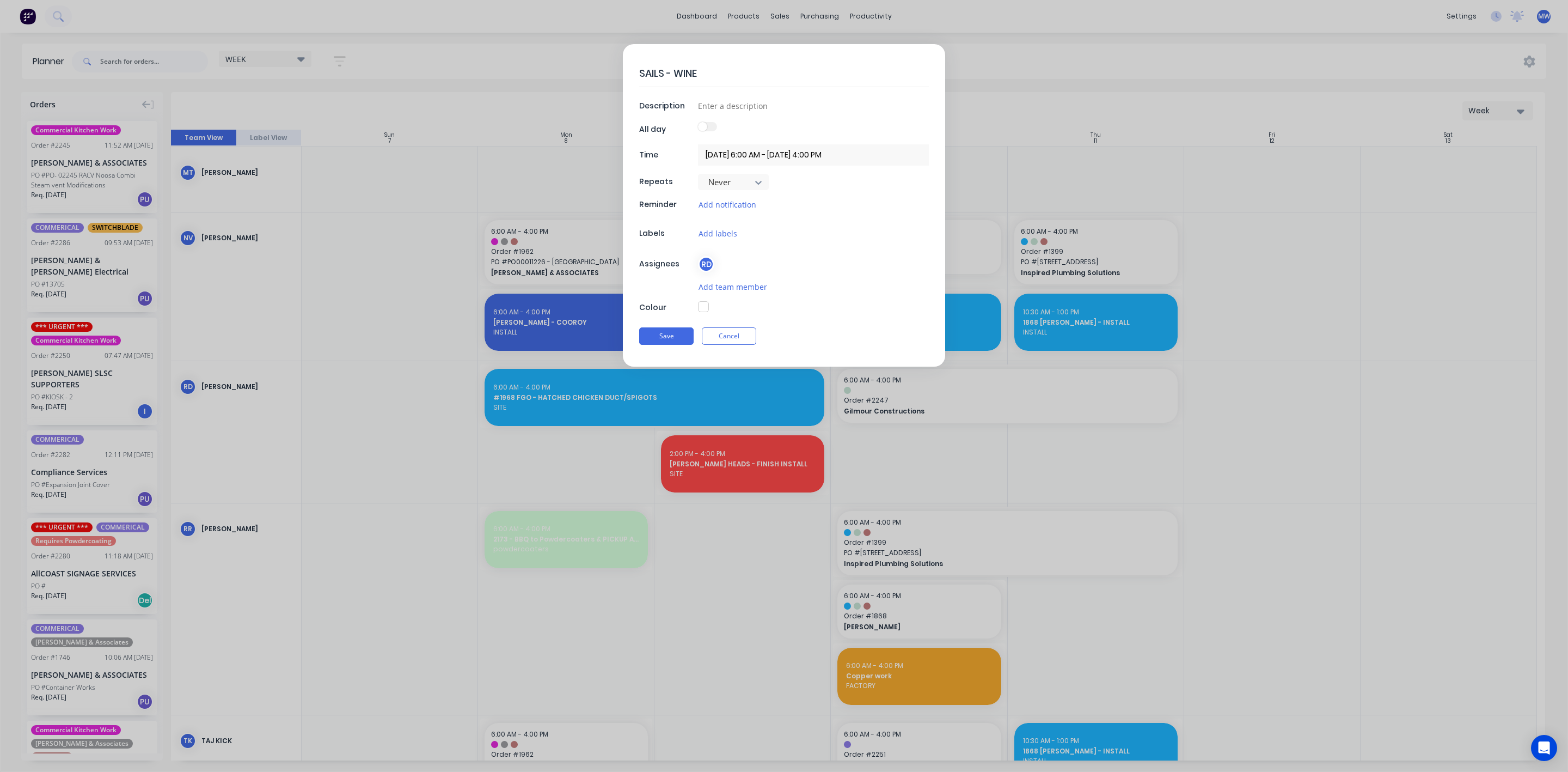
type textarea "x"
type textarea "SAILS - WINE"
type textarea "x"
type textarea "SAILS - WINE R"
type textarea "x"
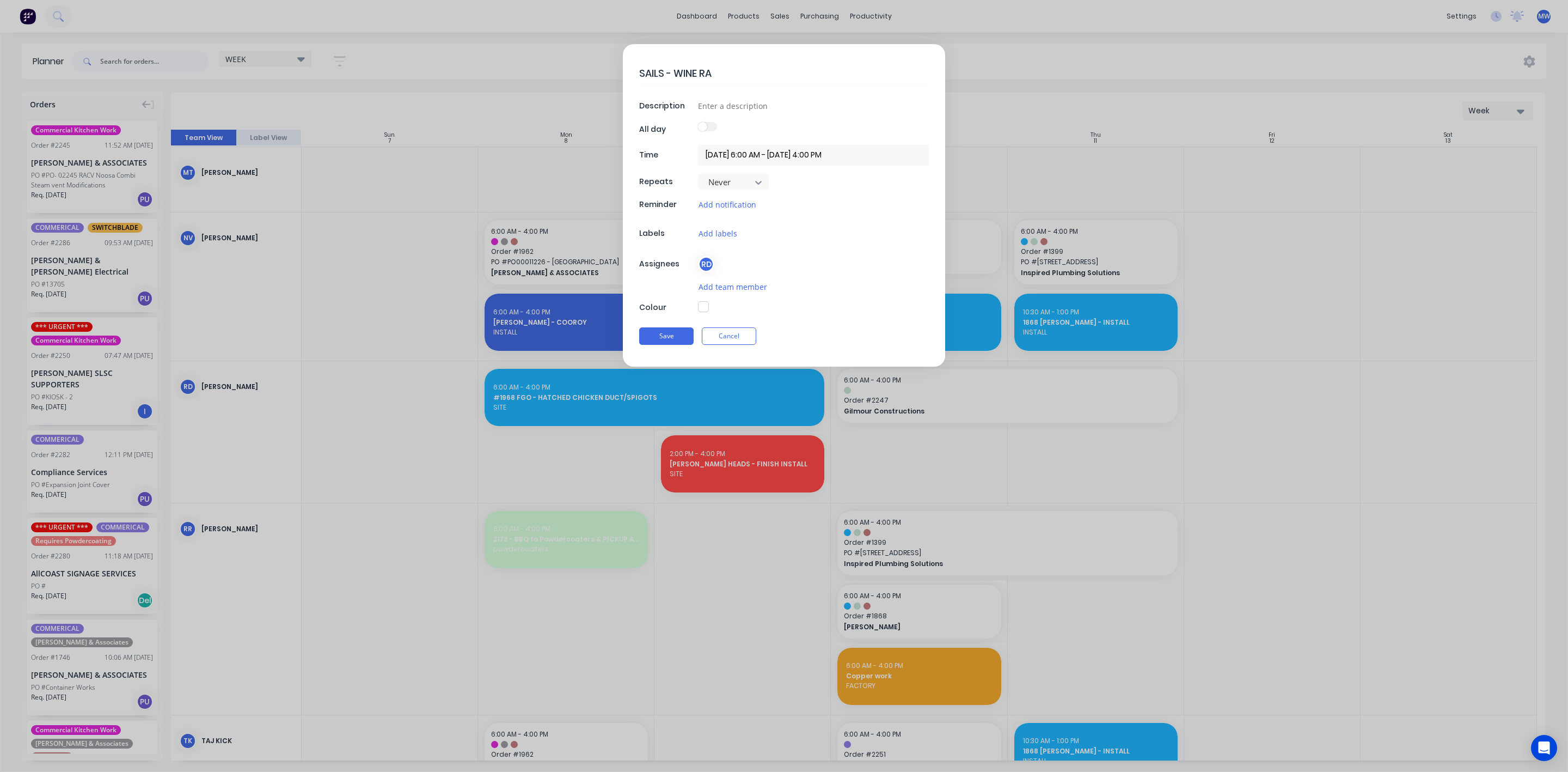
type textarea "SAILS - WINE RAC"
type textarea "x"
type textarea "SAILS - WINE RACX"
type textarea "x"
type textarea "SAILS - WINE RACXK"
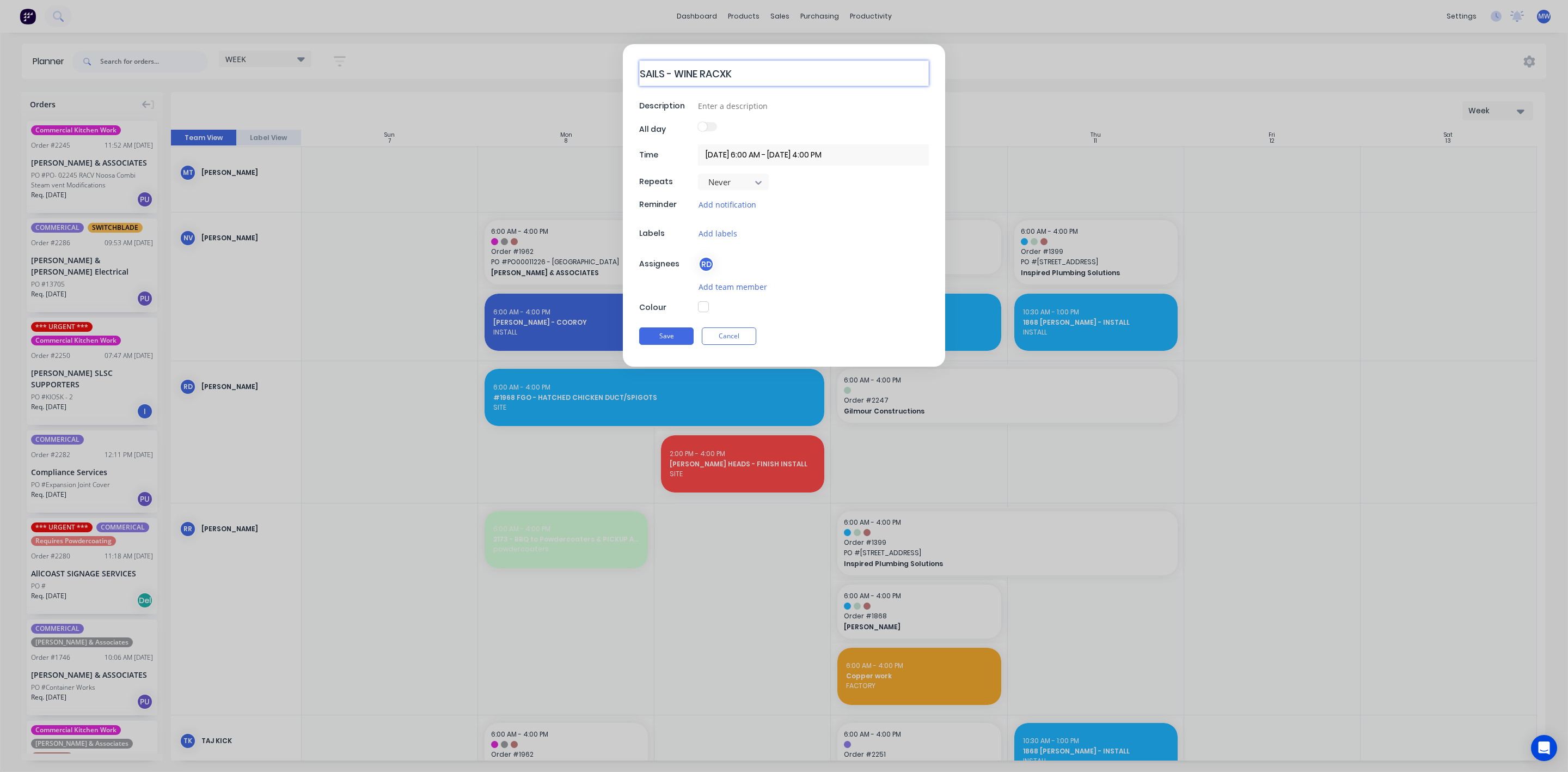
type textarea "x"
type textarea "SAILS - WINE RACX"
type textarea "x"
type textarea "SAILS - WINE RAC"
type textarea "x"
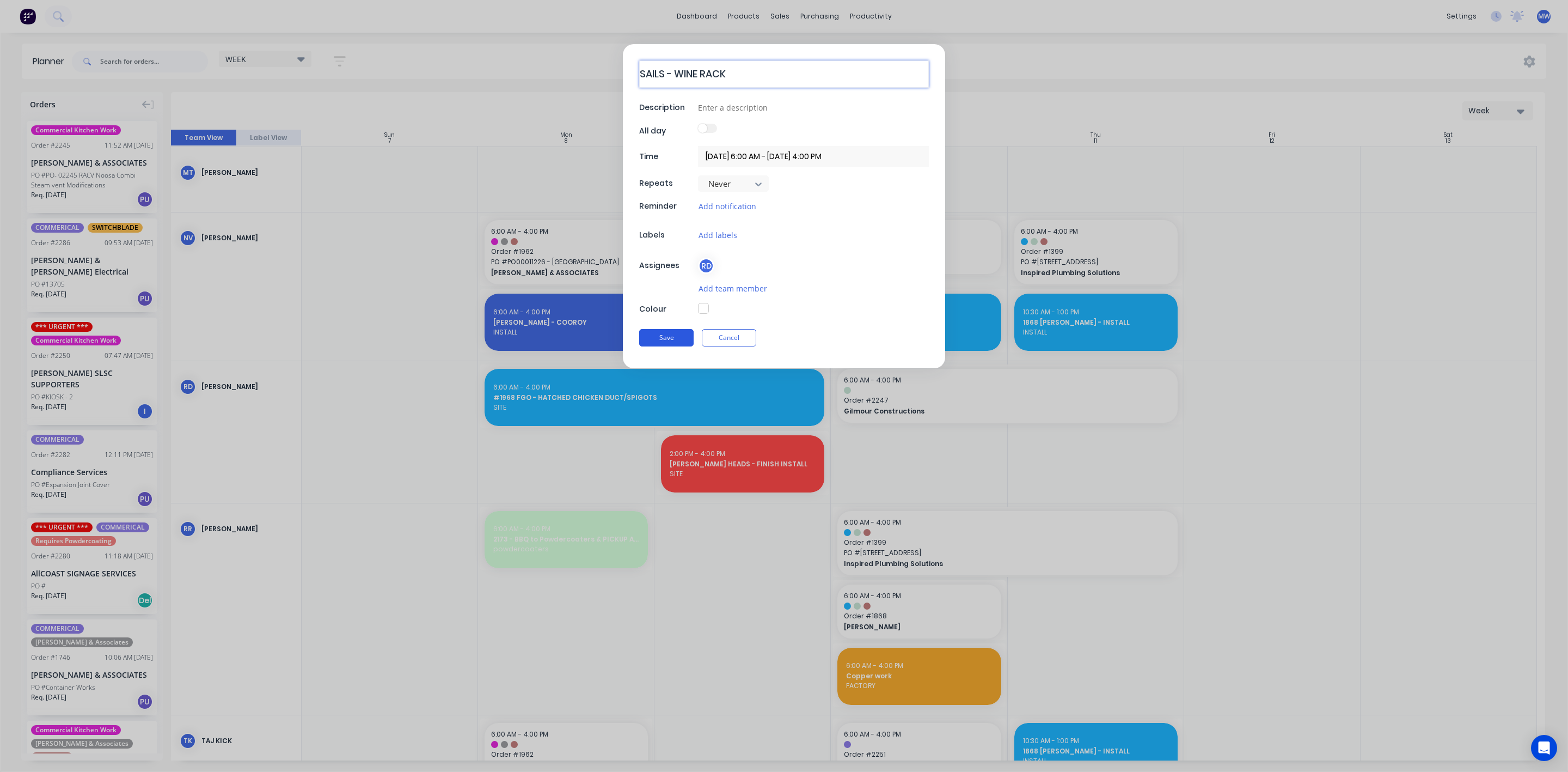
type textarea "SAILS - WINE RACK"
click at [675, 342] on button "Save" at bounding box center [667, 338] width 55 height 18
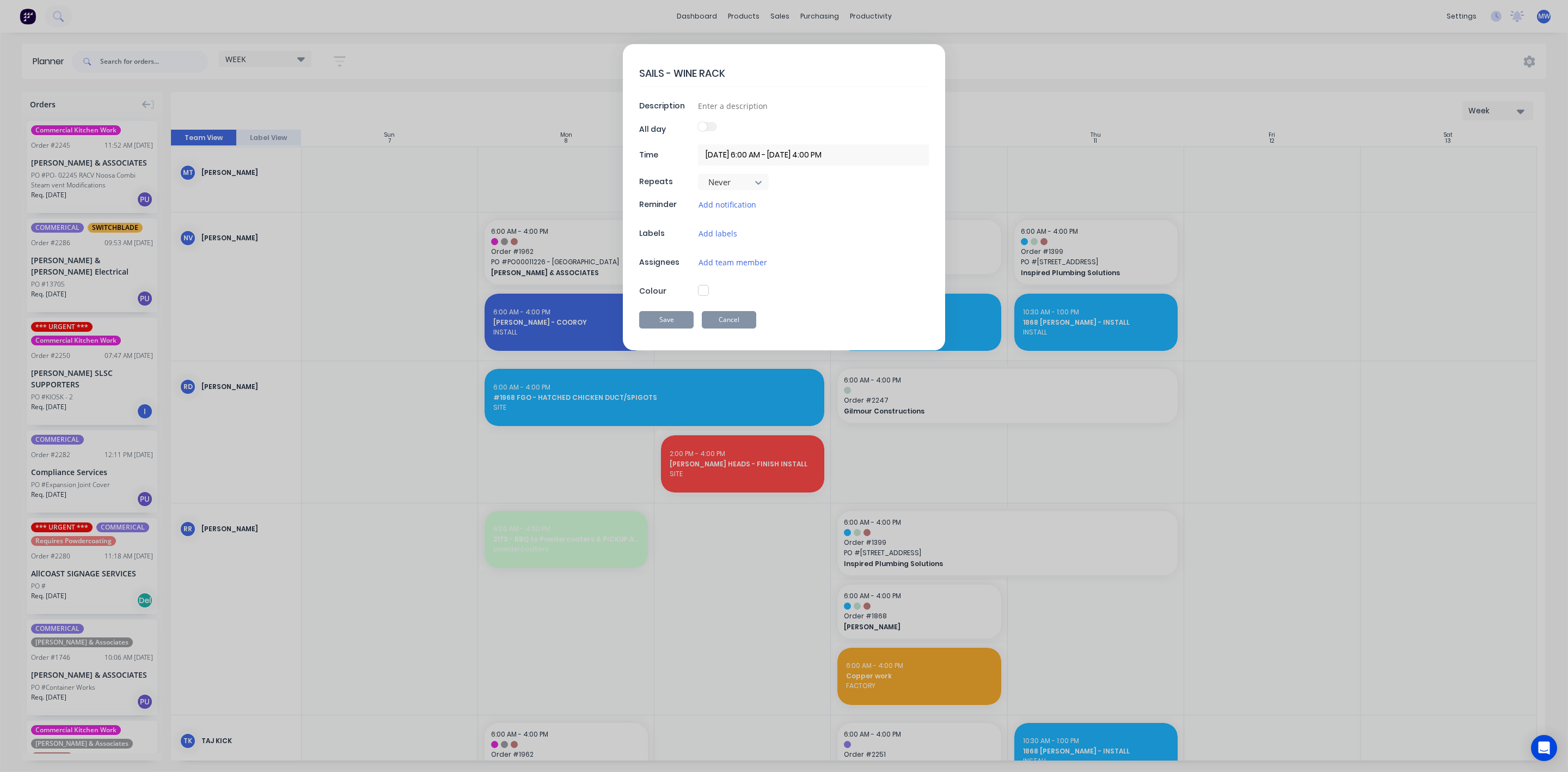
type textarea "x"
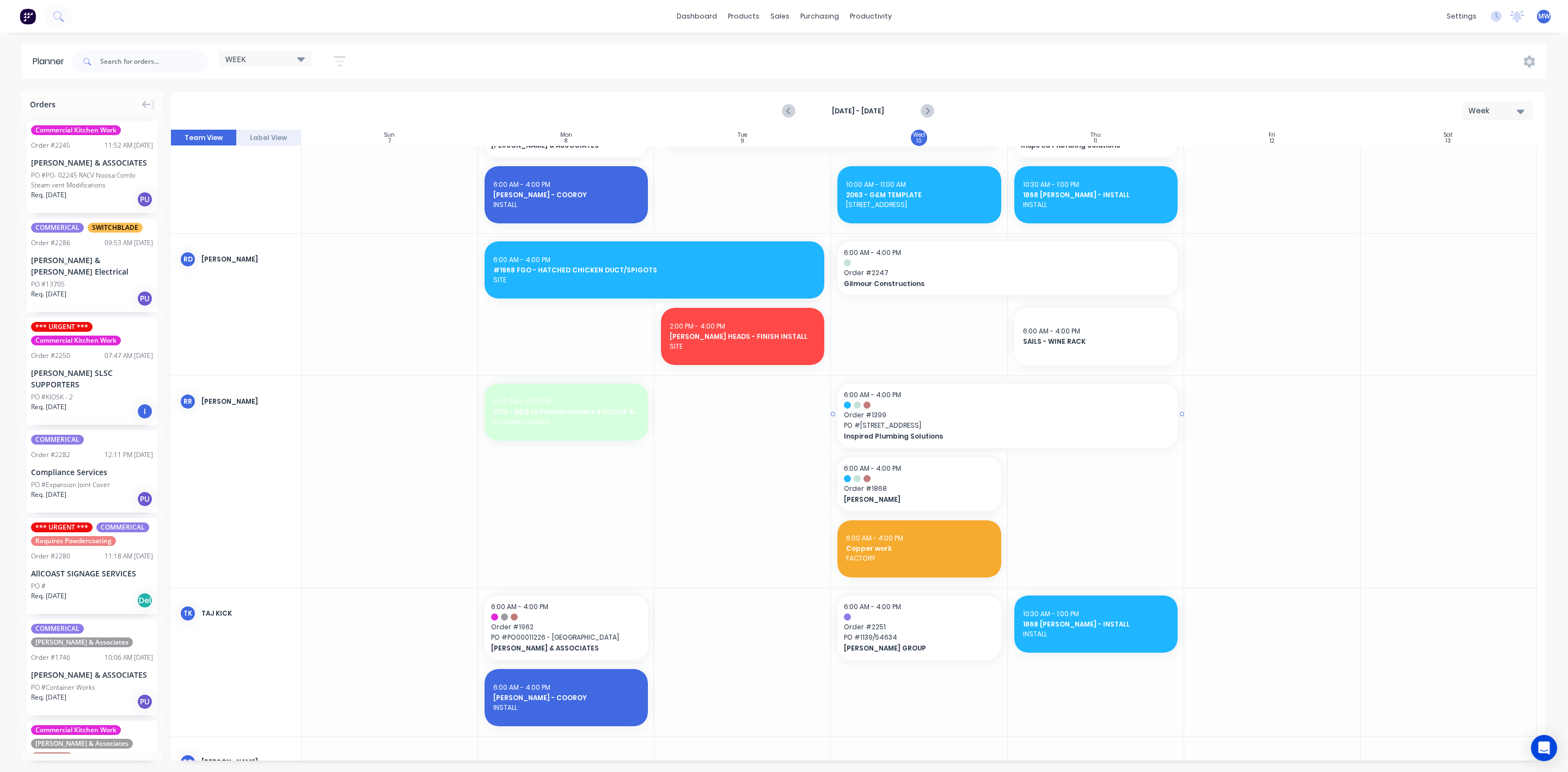
scroll to position [1307, 0]
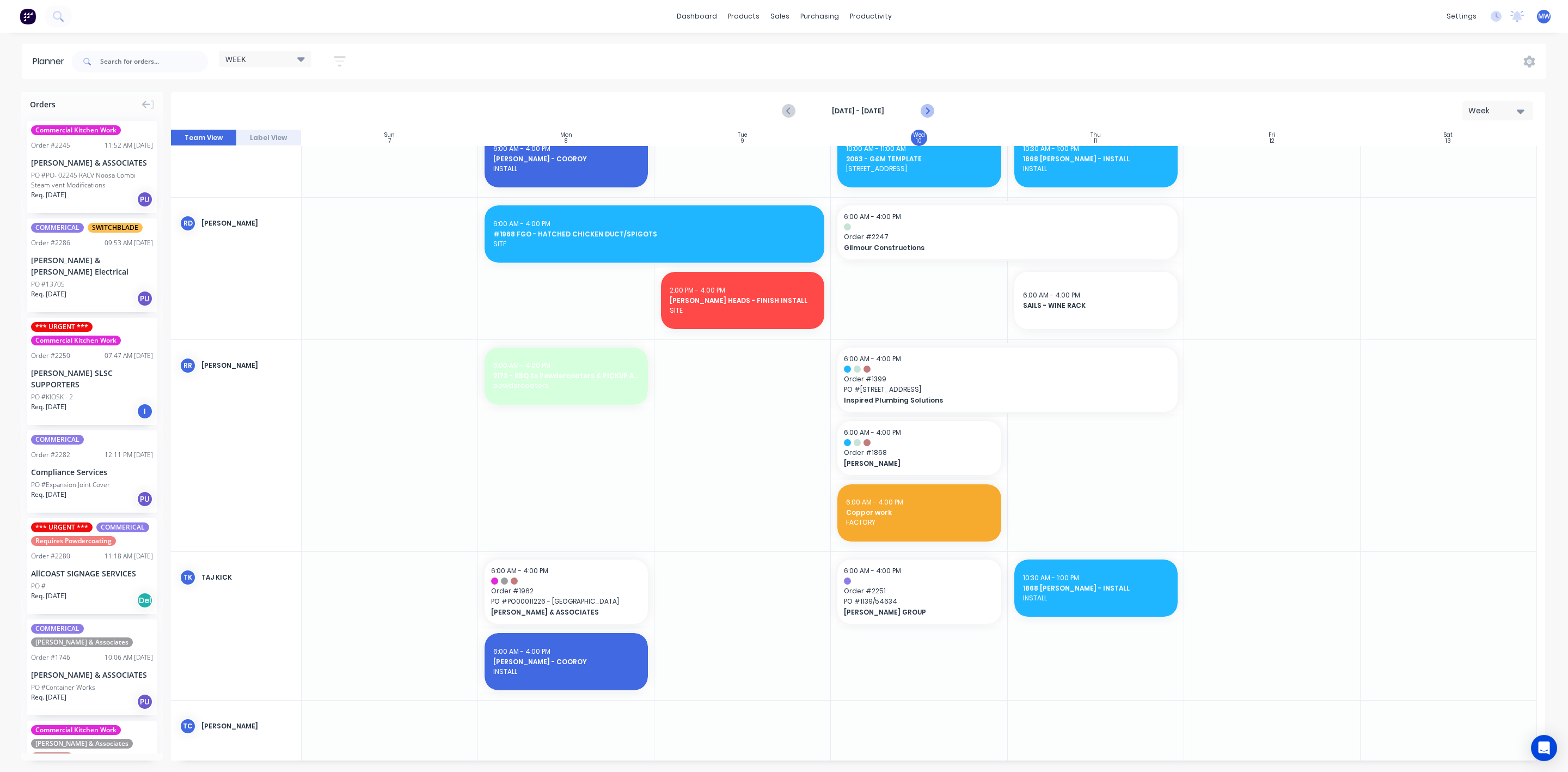
click at [931, 113] on icon "Next page" at bounding box center [926, 111] width 13 height 13
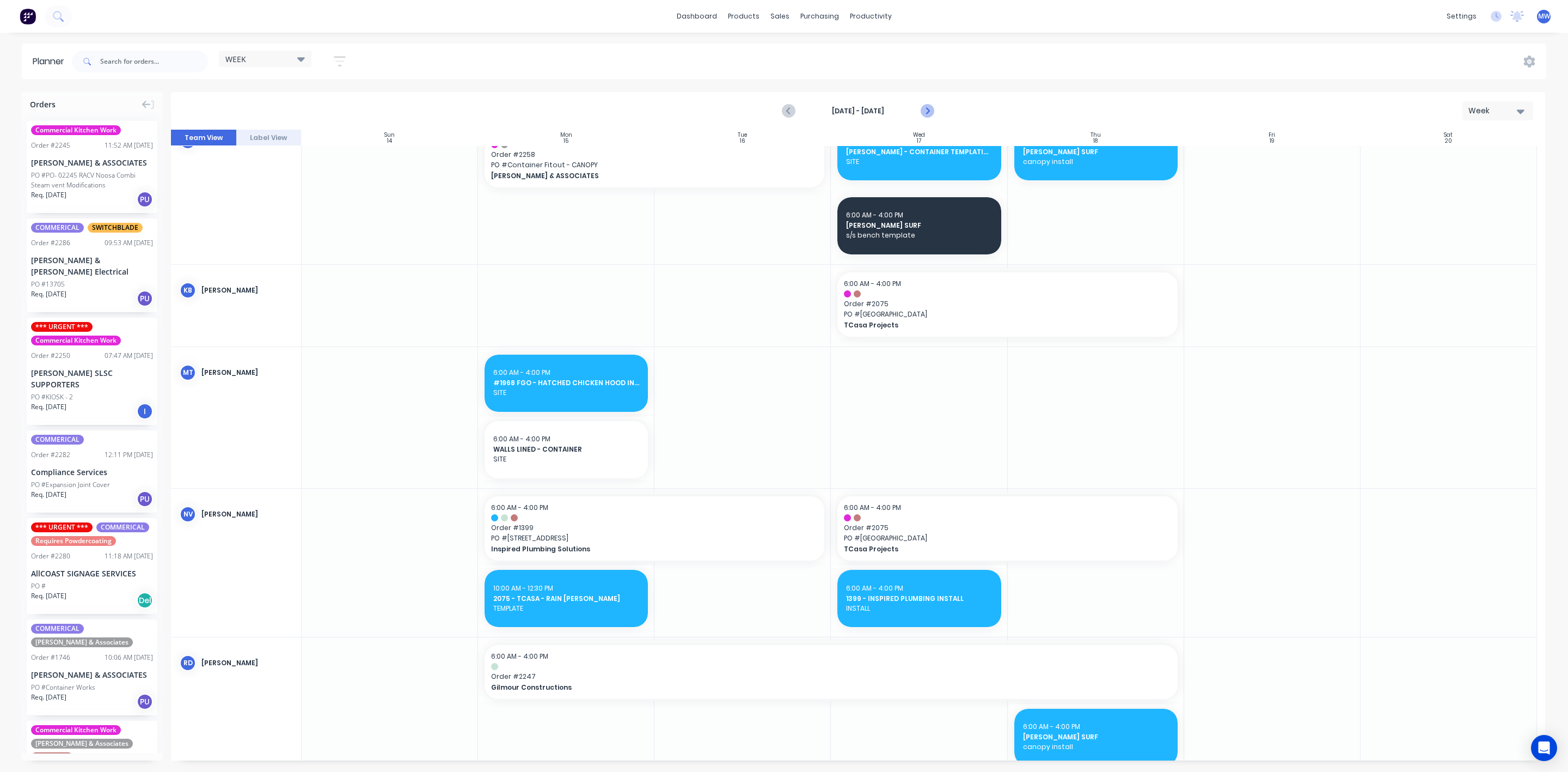
scroll to position [754, 0]
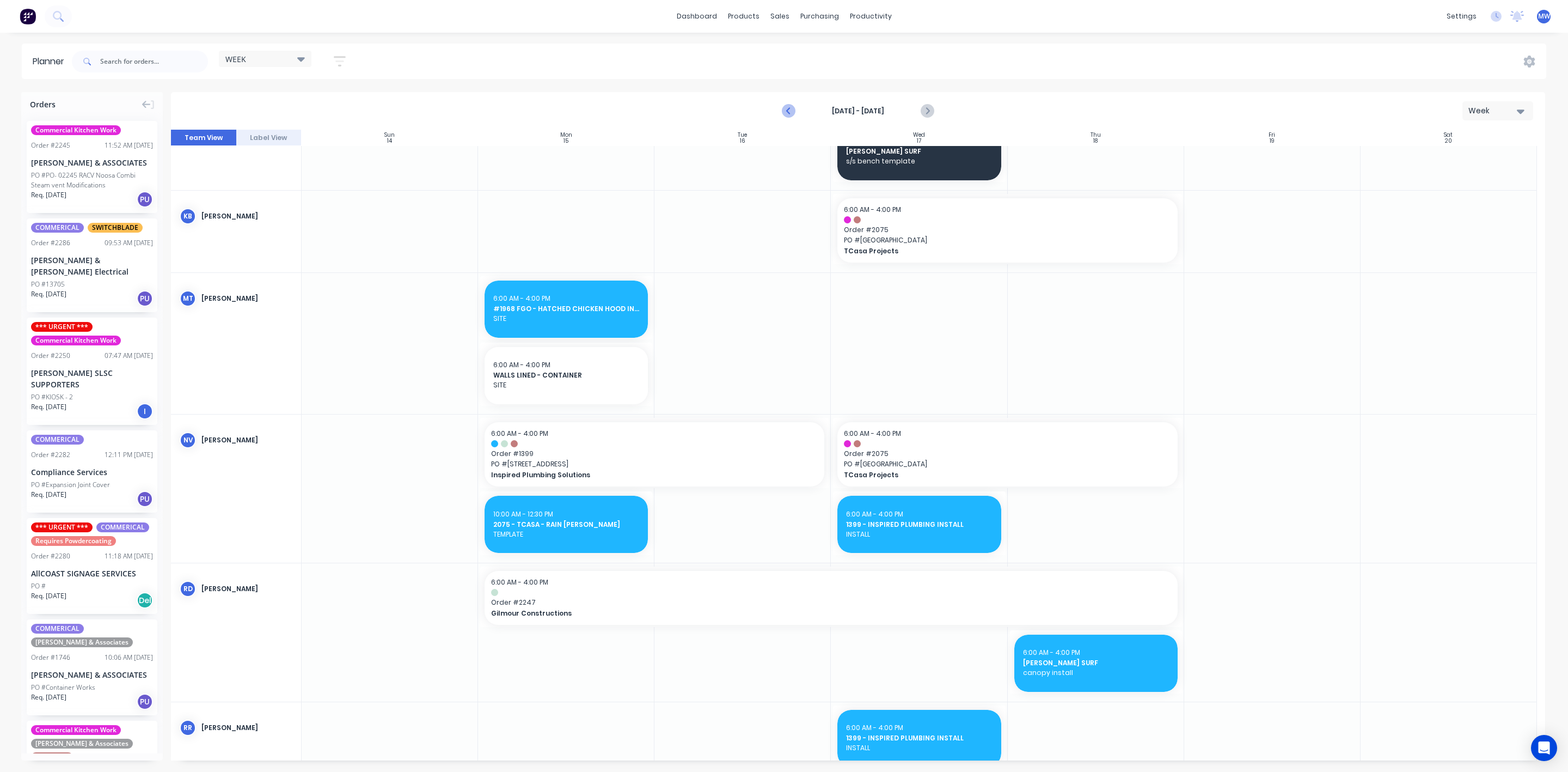
click at [788, 113] on icon "Previous page" at bounding box center [789, 111] width 13 height 13
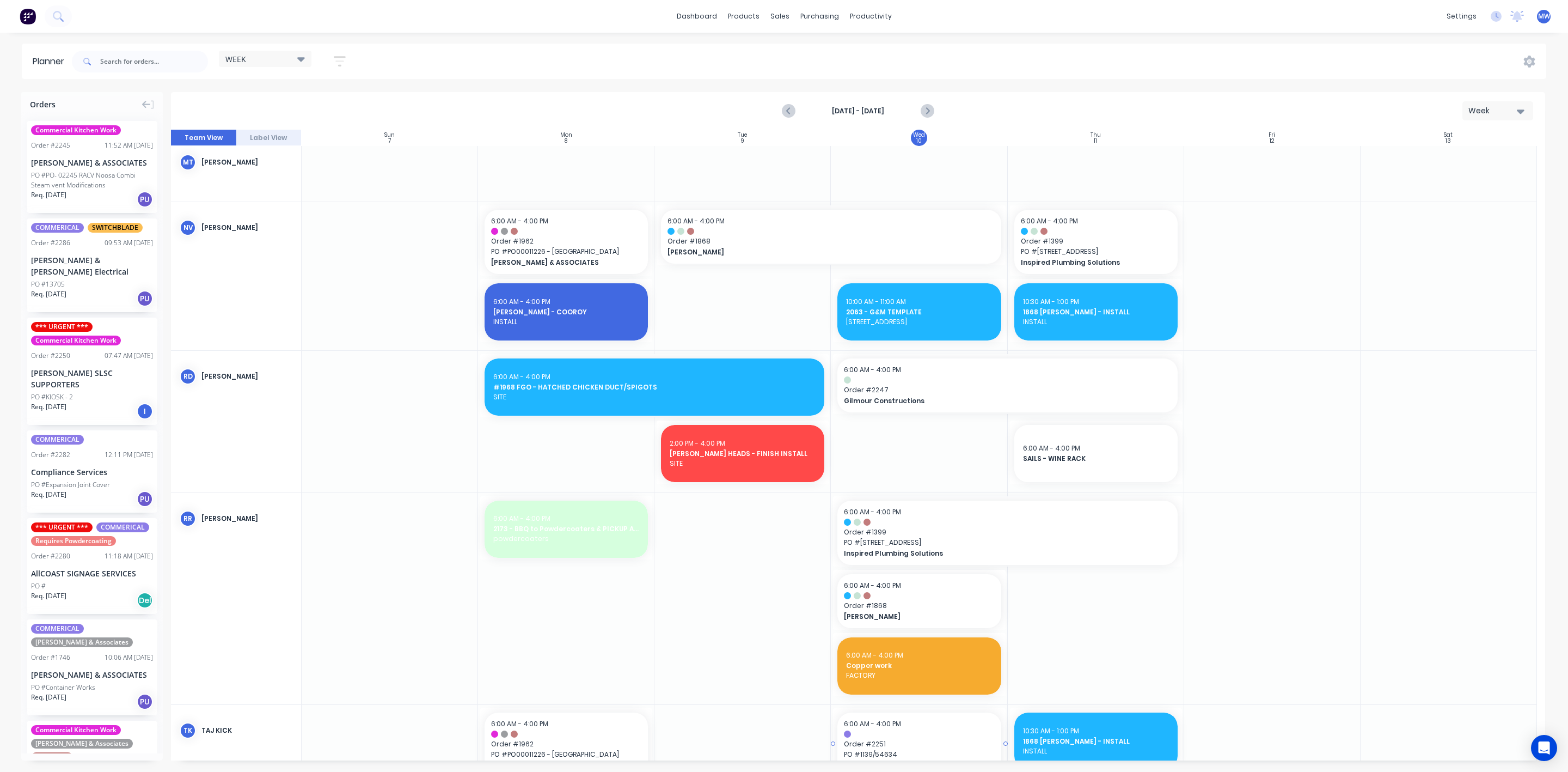
scroll to position [1481, 0]
